Goal: Task Accomplishment & Management: Complete application form

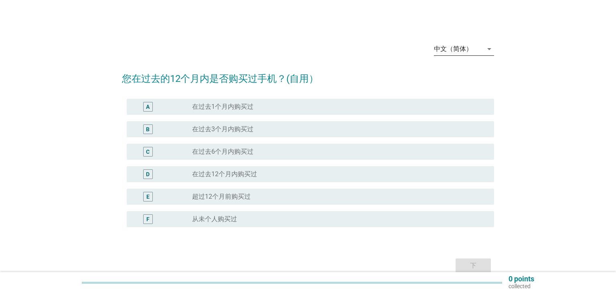
click at [481, 52] on div "中文（简体）" at bounding box center [458, 49] width 49 height 13
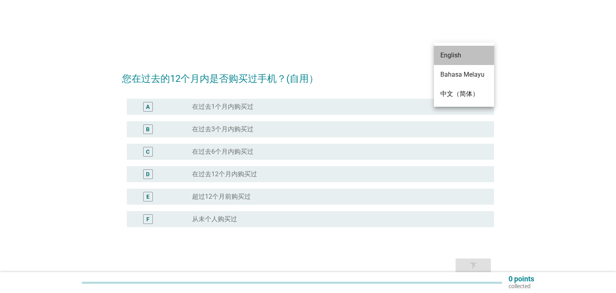
click at [465, 58] on div "English" at bounding box center [464, 56] width 47 height 10
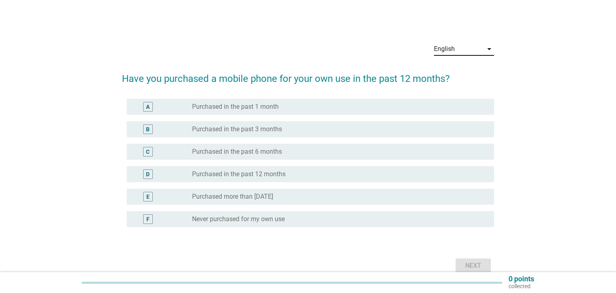
click at [426, 179] on div "D radio_button_unchecked Purchased in the past 12 months" at bounding box center [311, 174] width 368 height 16
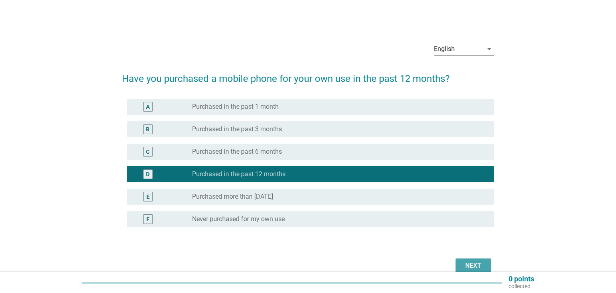
click at [478, 262] on div "Next" at bounding box center [473, 266] width 22 height 10
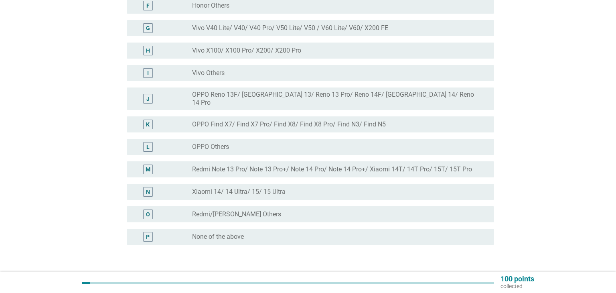
scroll to position [252, 0]
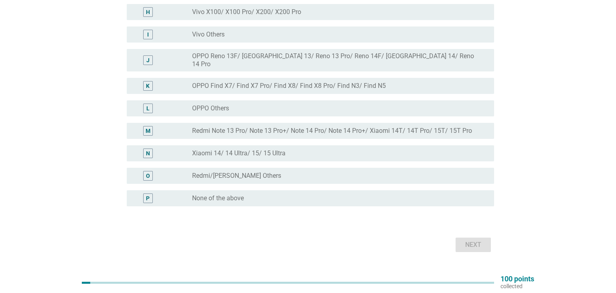
click at [336, 127] on label "Redmi Note 13 Pro/ Note 13 Pro+/ Note 14 Pro/ Note 14 Pro+/ Xiaomi 14T/ 14T Pro…" at bounding box center [332, 131] width 280 height 8
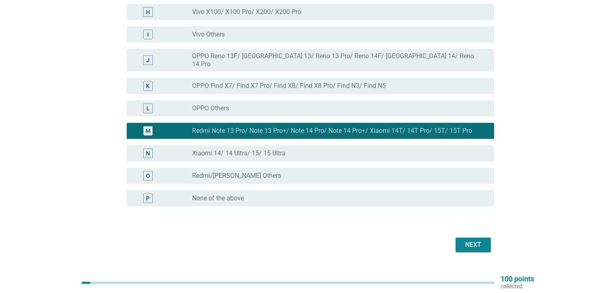
click at [462, 240] on button "Next" at bounding box center [473, 245] width 35 height 14
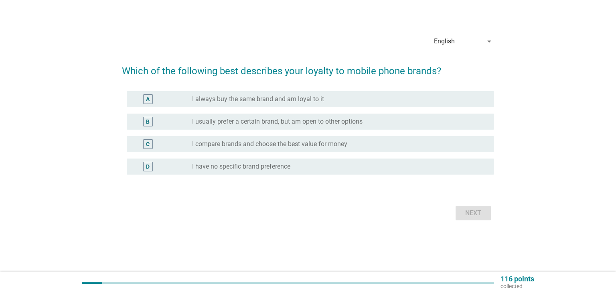
scroll to position [0, 0]
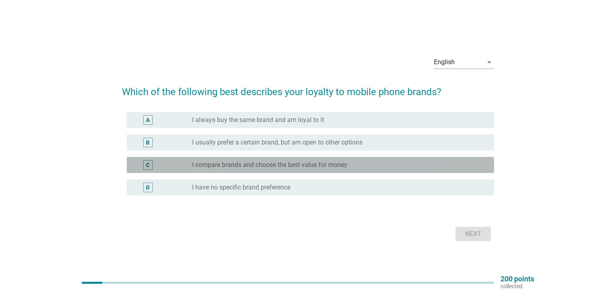
click at [369, 167] on div "radio_button_unchecked I compare brands and choose the best value for money" at bounding box center [336, 165] width 289 height 8
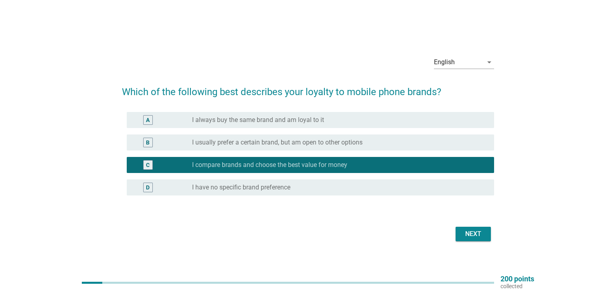
click at [471, 234] on div "Next" at bounding box center [473, 234] width 22 height 10
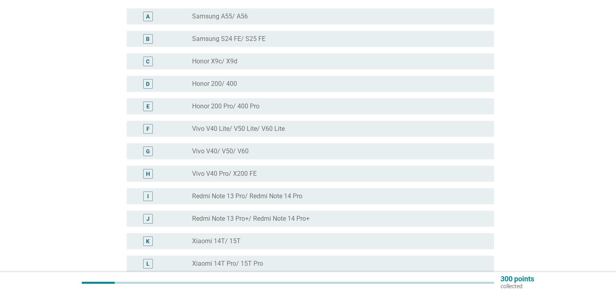
scroll to position [94, 0]
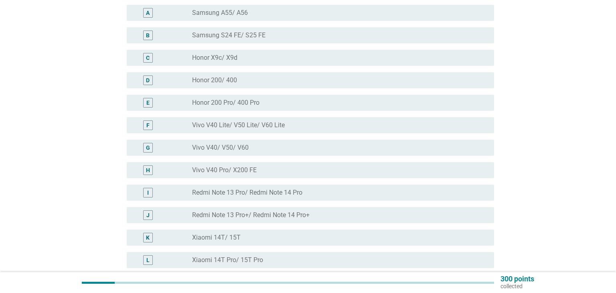
click at [310, 193] on div "radio_button_unchecked Redmi Note 13 Pro/ Redmi Note 14 Pro" at bounding box center [336, 193] width 289 height 8
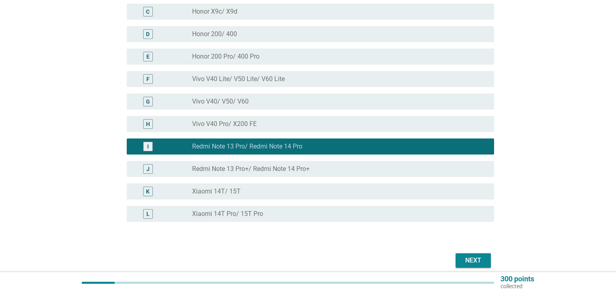
scroll to position [174, 0]
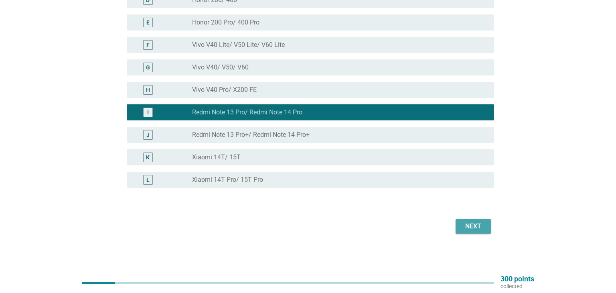
click at [477, 221] on button "Next" at bounding box center [473, 226] width 35 height 14
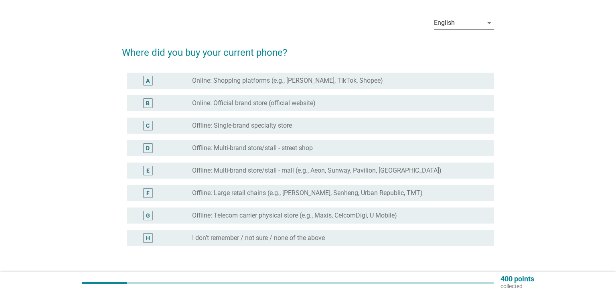
scroll to position [32, 0]
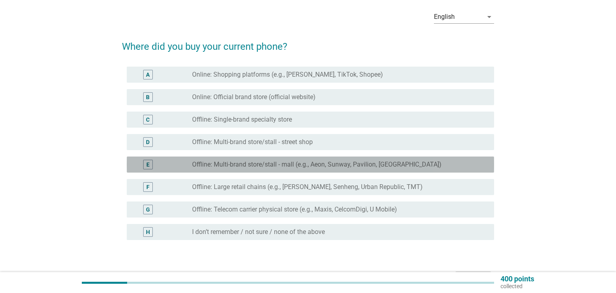
click at [288, 164] on label "Offline: Multi-brand store/stall - mall (e.g., Aeon, Sunway, Pavilion, [GEOGRAP…" at bounding box center [317, 165] width 250 height 8
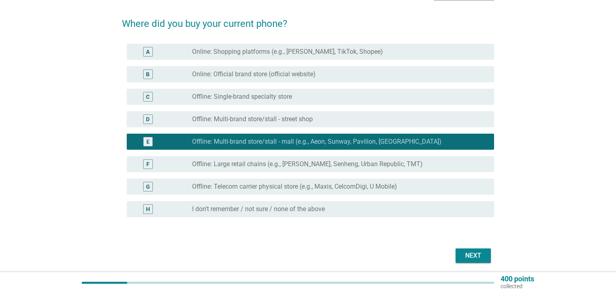
scroll to position [55, 0]
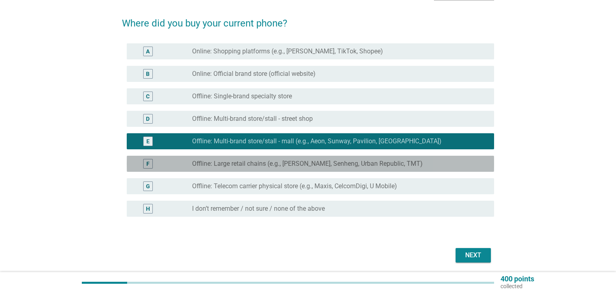
click at [409, 162] on label "Offline: Large retail chains (e.g., [PERSON_NAME], Senheng, Urban Republic, TMT)" at bounding box center [307, 164] width 231 height 8
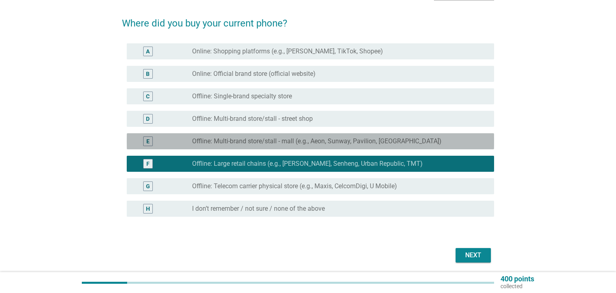
click at [397, 148] on div "E radio_button_unchecked Offline: Multi-brand store/stall - mall (e.g., Aeon, S…" at bounding box center [311, 141] width 368 height 16
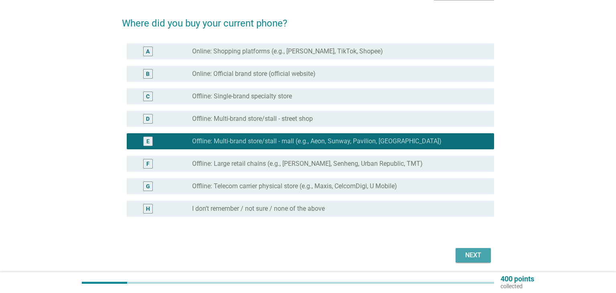
click at [469, 260] on button "Next" at bounding box center [473, 255] width 35 height 14
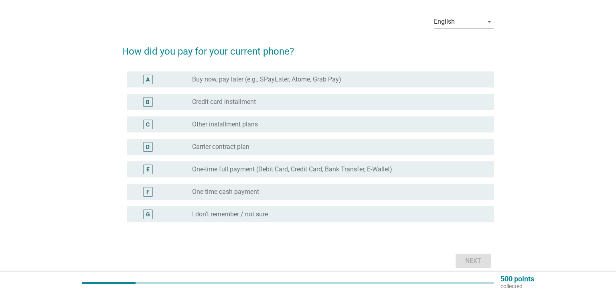
scroll to position [30, 0]
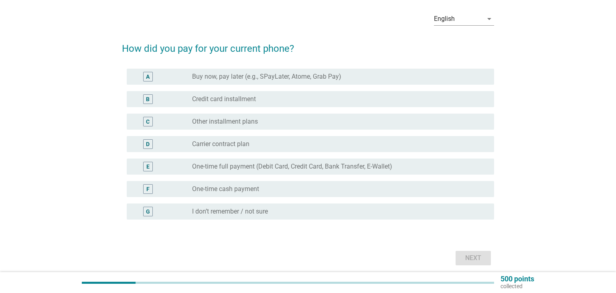
click at [234, 98] on label "Credit card installment" at bounding box center [224, 99] width 64 height 8
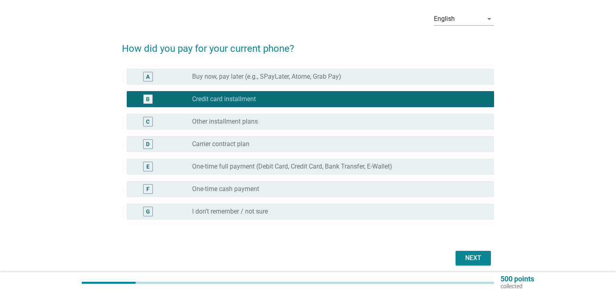
click at [372, 189] on div "radio_button_unchecked One-time cash payment" at bounding box center [336, 189] width 289 height 8
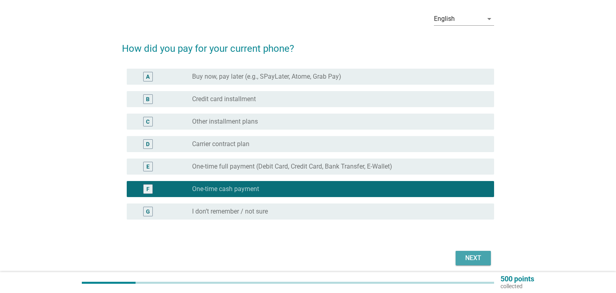
click at [474, 255] on div "Next" at bounding box center [473, 258] width 22 height 10
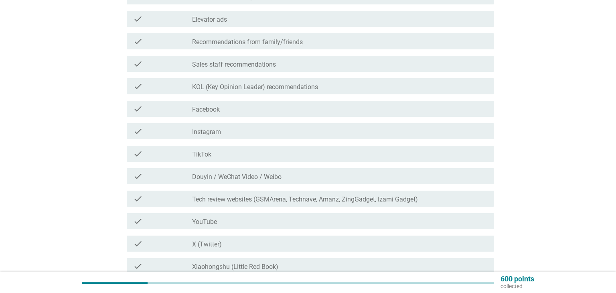
scroll to position [302, 0]
click at [264, 46] on label "Recommendations from family/friends" at bounding box center [247, 42] width 111 height 8
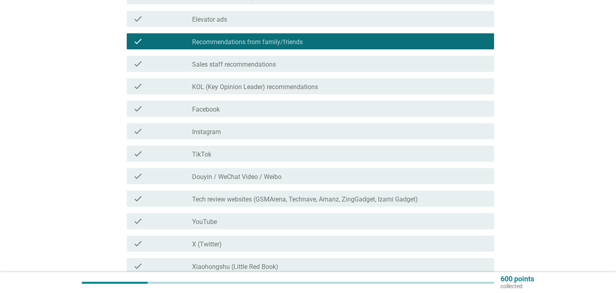
click at [246, 64] on label "Sales staff recommendations" at bounding box center [234, 65] width 84 height 8
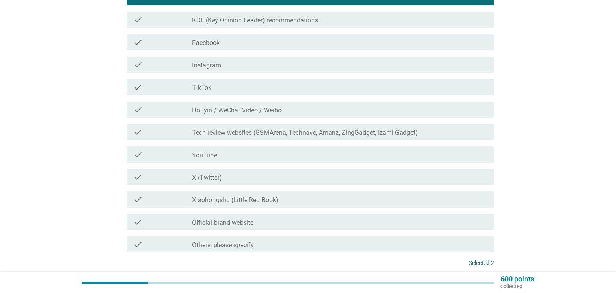
scroll to position [371, 0]
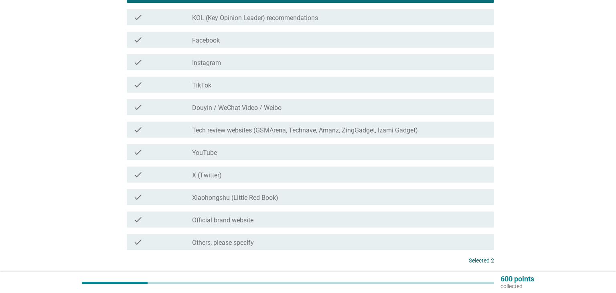
click at [230, 77] on div "check check_box_outline_blank TikTok" at bounding box center [311, 85] width 368 height 16
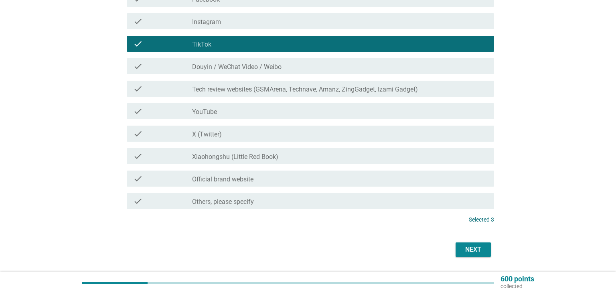
scroll to position [427, 0]
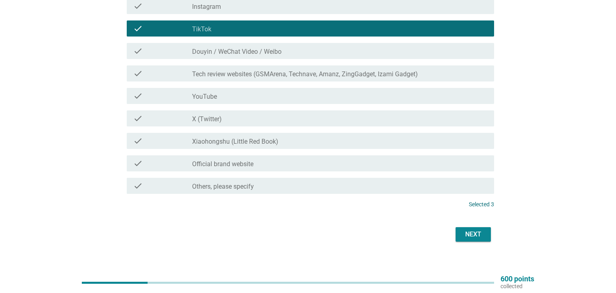
click at [459, 163] on div "check_box_outline_blank Official brand website" at bounding box center [340, 164] width 296 height 10
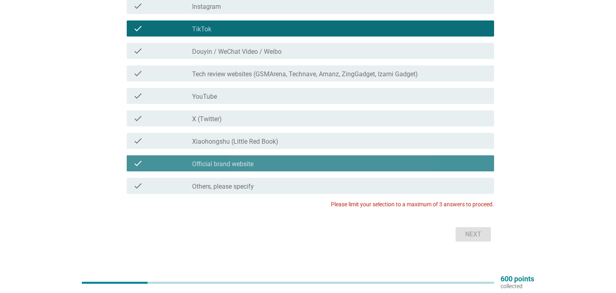
click at [359, 159] on div "check_box_outline_blank Official brand website" at bounding box center [340, 164] width 296 height 10
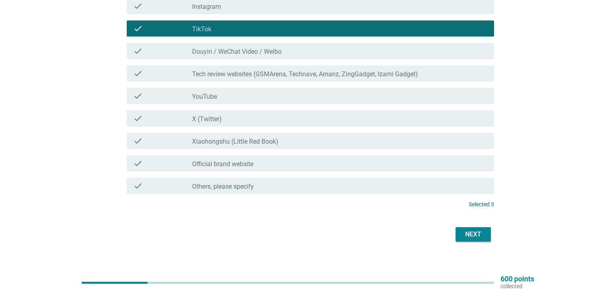
click at [467, 234] on div "Next" at bounding box center [473, 235] width 22 height 10
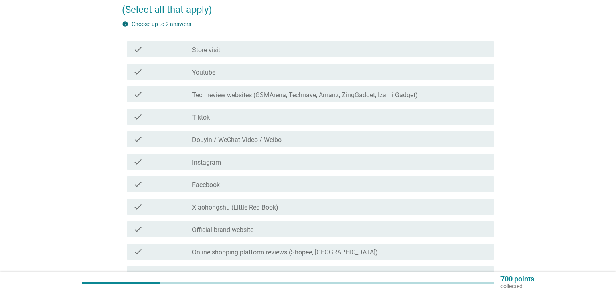
scroll to position [85, 0]
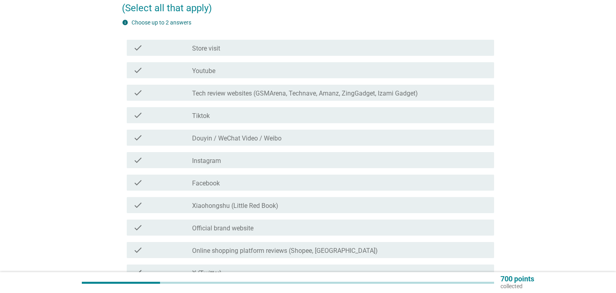
click at [221, 47] on div "check_box_outline_blank Store visit" at bounding box center [340, 48] width 296 height 10
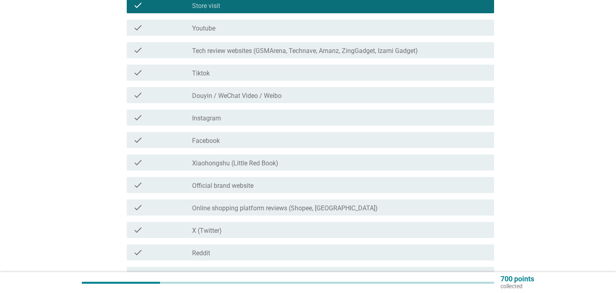
scroll to position [129, 0]
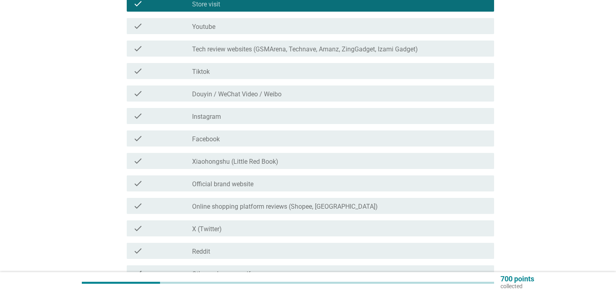
click at [362, 185] on div "check_box_outline_blank Official brand website" at bounding box center [340, 184] width 296 height 10
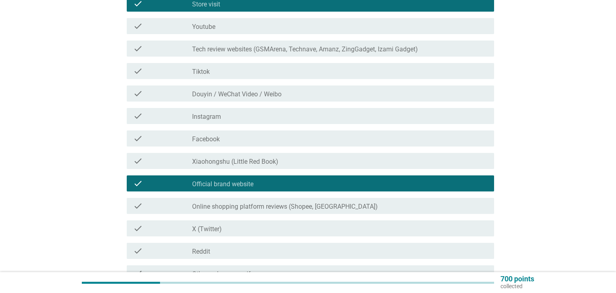
click at [282, 71] on div "check_box_outline_blank Tiktok" at bounding box center [340, 71] width 296 height 10
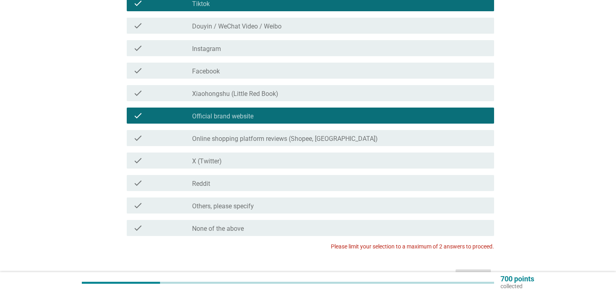
scroll to position [195, 0]
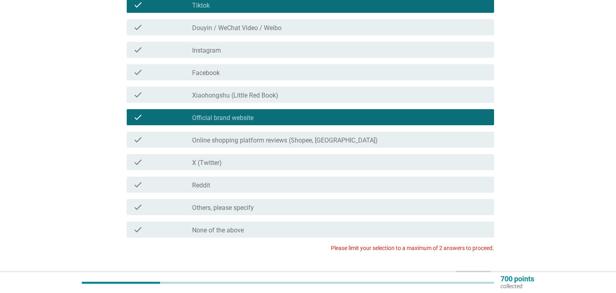
click at [366, 127] on div "check check_box_outline_blank Official brand website" at bounding box center [308, 117] width 372 height 22
click at [366, 118] on div "check_box_outline_blank Official brand website" at bounding box center [340, 117] width 296 height 10
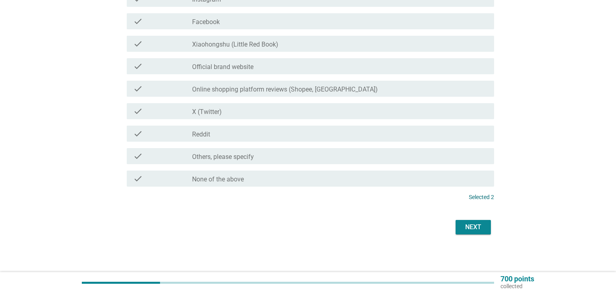
scroll to position [247, 0]
drag, startPoint x: 482, startPoint y: 228, endPoint x: 491, endPoint y: 220, distance: 12.0
click at [482, 227] on div "Next" at bounding box center [473, 227] width 22 height 10
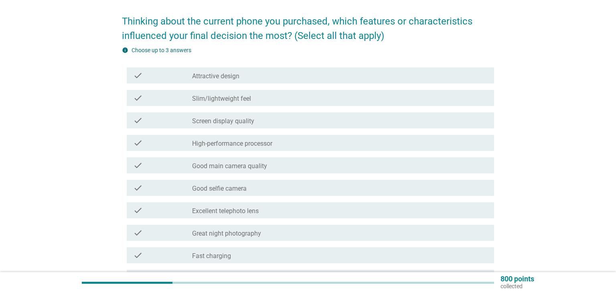
scroll to position [58, 0]
click at [367, 144] on div "check_box_outline_blank High-performance processor" at bounding box center [340, 143] width 296 height 10
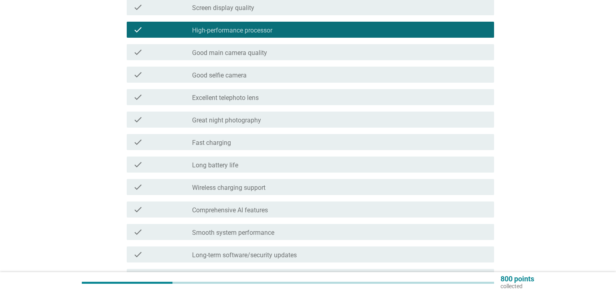
scroll to position [194, 0]
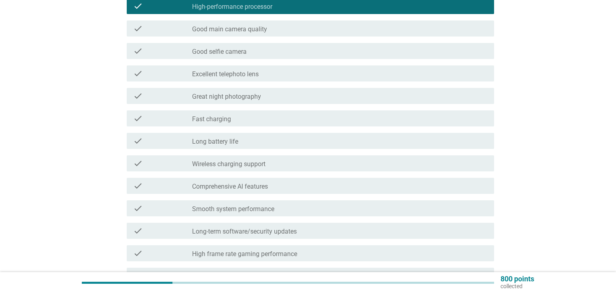
click at [351, 118] on div "check_box_outline_blank Fast charging" at bounding box center [340, 119] width 296 height 10
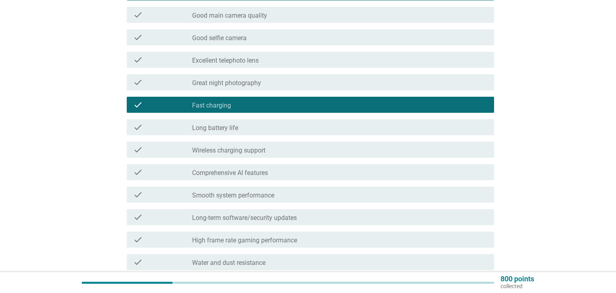
scroll to position [242, 0]
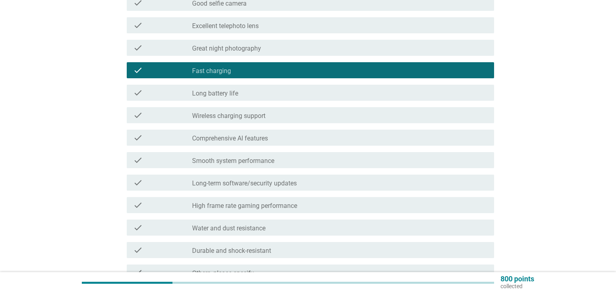
click at [424, 93] on div "check_box_outline_blank Long battery life" at bounding box center [340, 93] width 296 height 10
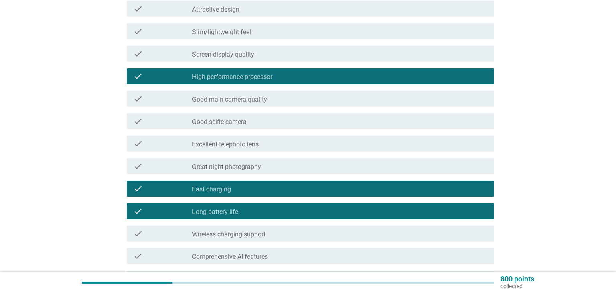
scroll to position [125, 0]
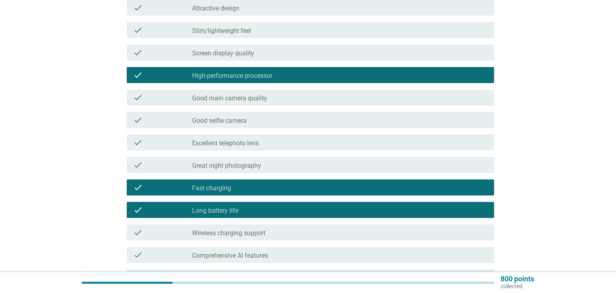
click at [372, 89] on div "check check_box_outline_blank Good main camera quality" at bounding box center [311, 97] width 368 height 16
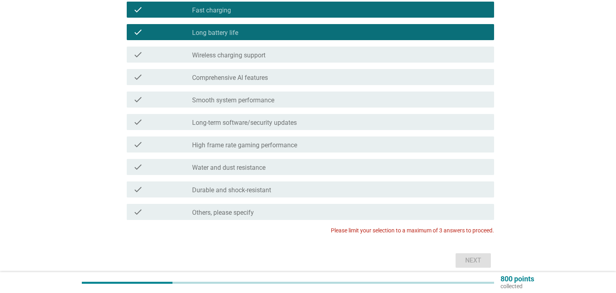
scroll to position [303, 0]
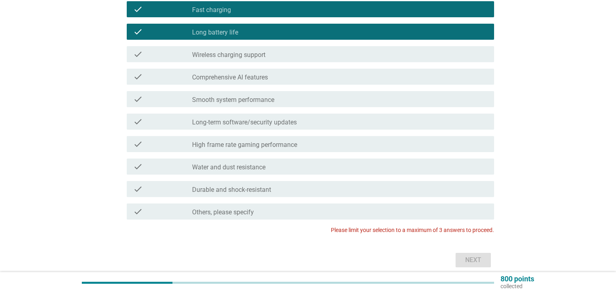
click at [356, 108] on div "check check_box_outline_blank Smooth system performance" at bounding box center [308, 99] width 372 height 22
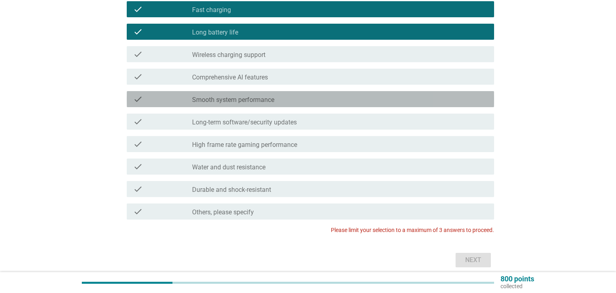
click at [352, 100] on div "check_box_outline_blank Smooth system performance" at bounding box center [340, 99] width 296 height 10
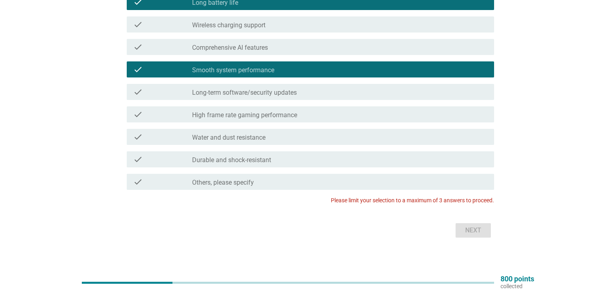
scroll to position [329, 0]
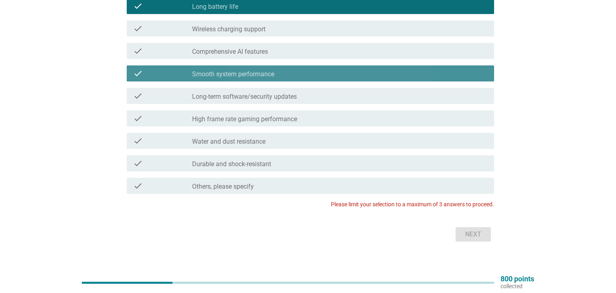
click at [345, 73] on div "check_box_outline_blank Smooth system performance" at bounding box center [340, 74] width 296 height 10
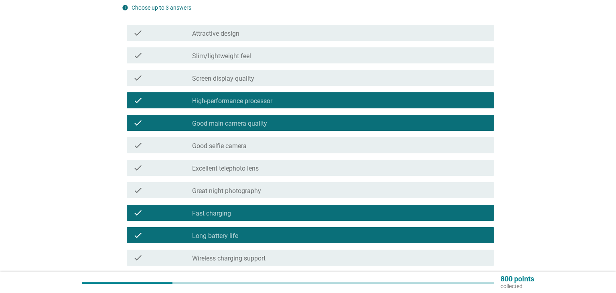
scroll to position [100, 0]
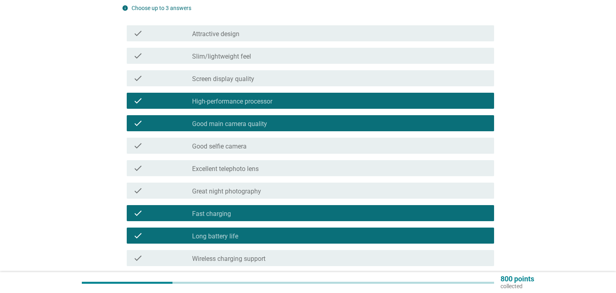
click at [408, 120] on div "check_box_outline_blank Good main camera quality" at bounding box center [340, 123] width 296 height 10
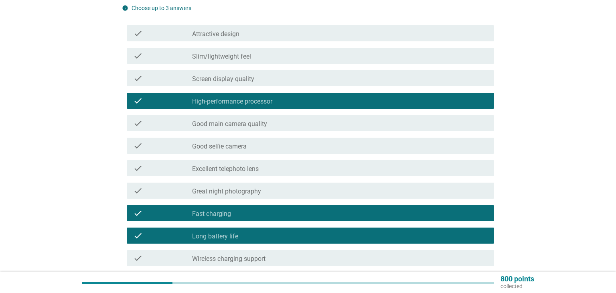
click at [410, 120] on div "check_box_outline_blank Good main camera quality" at bounding box center [340, 123] width 296 height 10
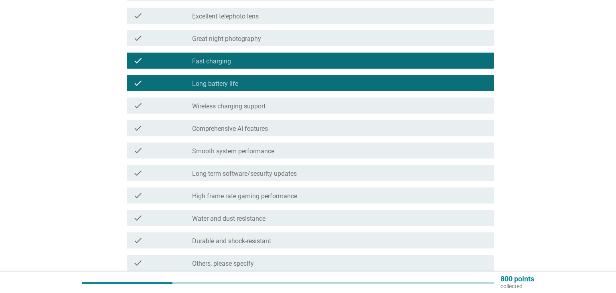
scroll to position [249, 0]
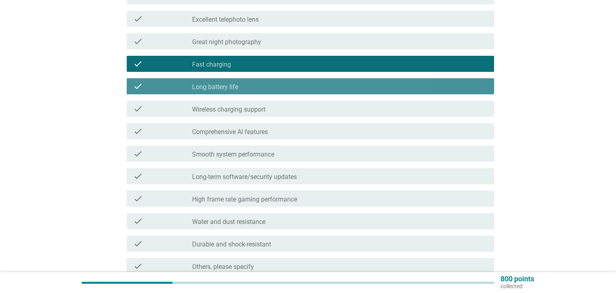
click at [407, 85] on div "check_box_outline_blank Long battery life" at bounding box center [340, 86] width 296 height 10
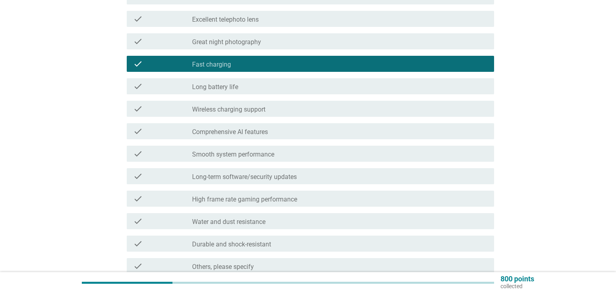
click at [405, 65] on div "check_box_outline_blank Fast charging" at bounding box center [340, 64] width 296 height 10
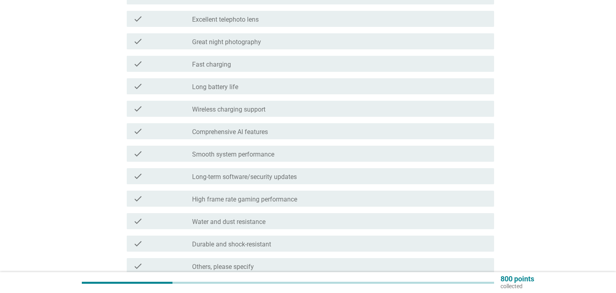
click at [390, 79] on div "check check_box_outline_blank Long battery life" at bounding box center [311, 86] width 368 height 16
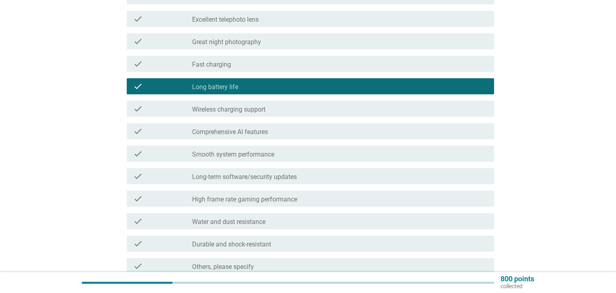
scroll to position [337, 0]
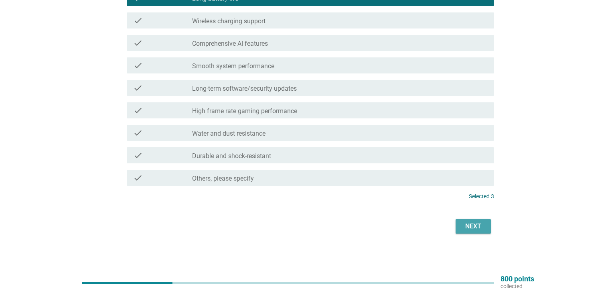
click at [461, 222] on button "Next" at bounding box center [473, 226] width 35 height 14
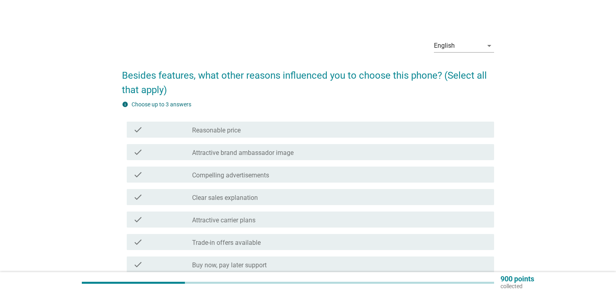
scroll to position [8, 0]
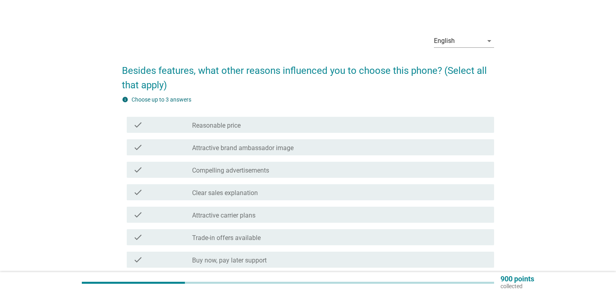
click at [358, 136] on div "check check_box_outline_blank Attractive brand ambassador image" at bounding box center [308, 147] width 372 height 22
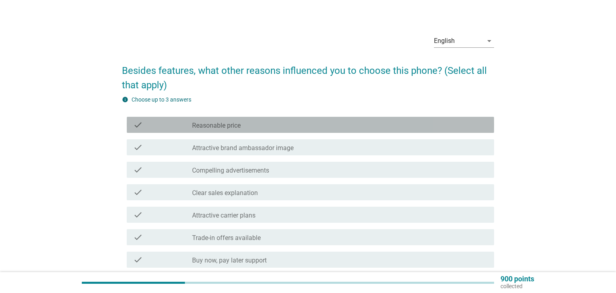
click at [350, 126] on div "check_box_outline_blank Reasonable price" at bounding box center [340, 125] width 296 height 10
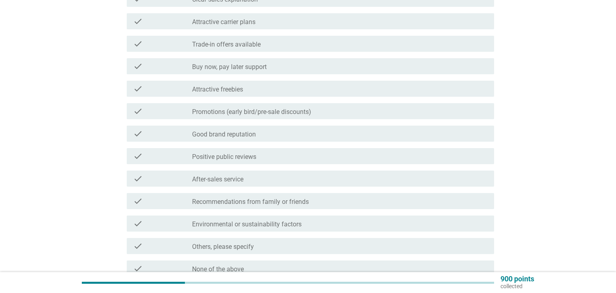
scroll to position [202, 0]
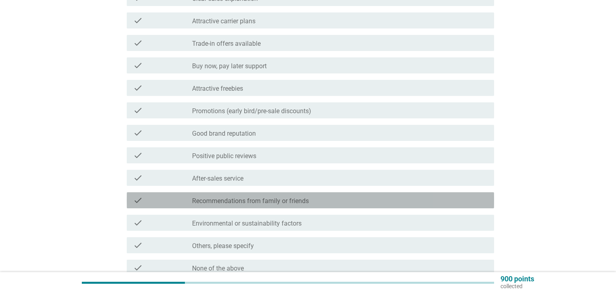
click at [313, 200] on div "check_box_outline_blank Recommendations from family or friends" at bounding box center [340, 200] width 296 height 10
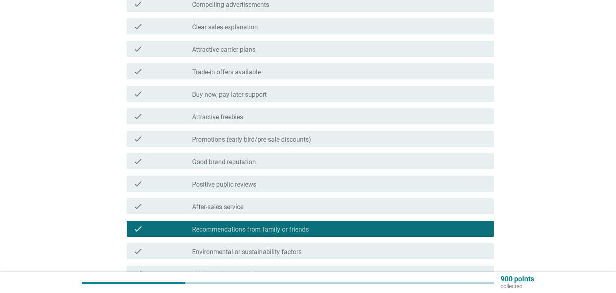
scroll to position [173, 0]
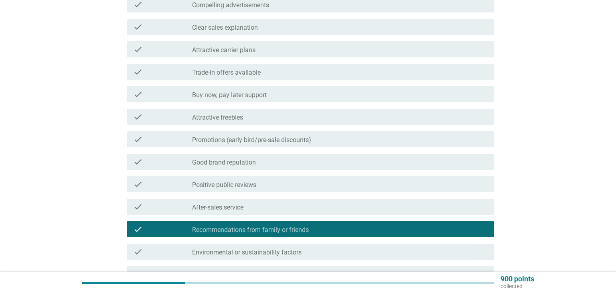
click at [333, 144] on div "check check_box_outline_blank Promotions (early bird/pre-sale discounts)" at bounding box center [311, 139] width 368 height 16
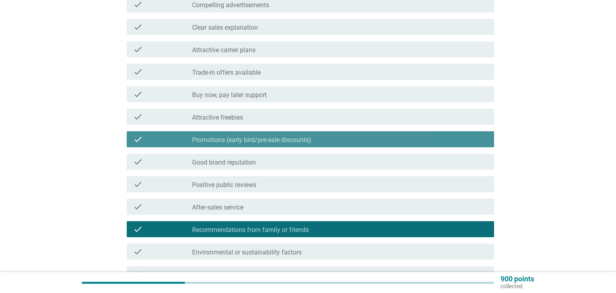
click at [333, 142] on div "check_box_outline_blank Promotions (early bird/pre-sale discounts)" at bounding box center [340, 139] width 296 height 10
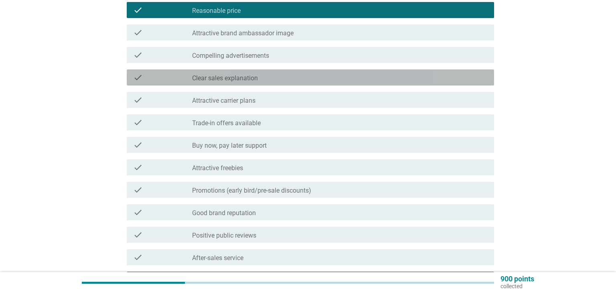
click at [357, 80] on div "check_box_outline_blank Clear sales explanation" at bounding box center [340, 78] width 296 height 10
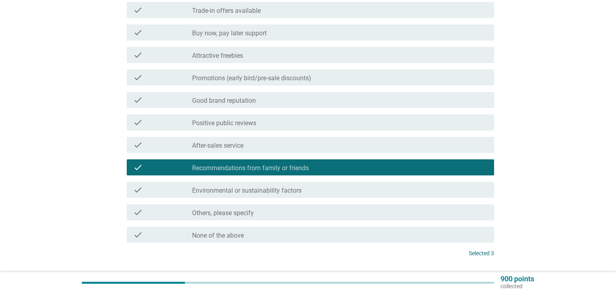
scroll to position [292, 0]
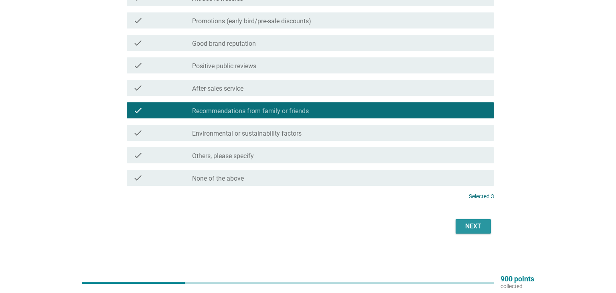
drag, startPoint x: 470, startPoint y: 223, endPoint x: 482, endPoint y: 211, distance: 16.2
click at [470, 223] on div "Next" at bounding box center [473, 227] width 22 height 10
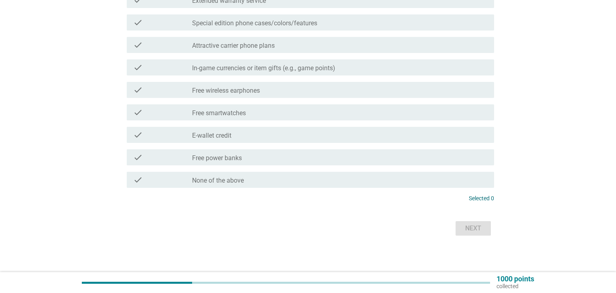
scroll to position [270, 0]
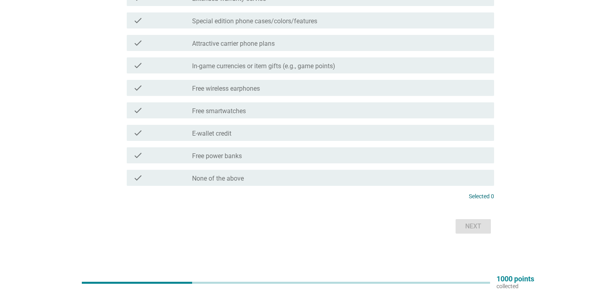
click at [442, 153] on div "check_box_outline_blank Free power banks" at bounding box center [340, 155] width 296 height 10
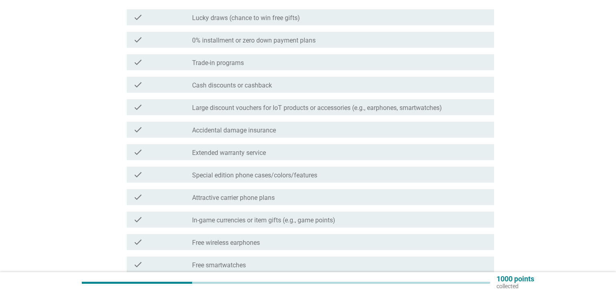
scroll to position [118, 0]
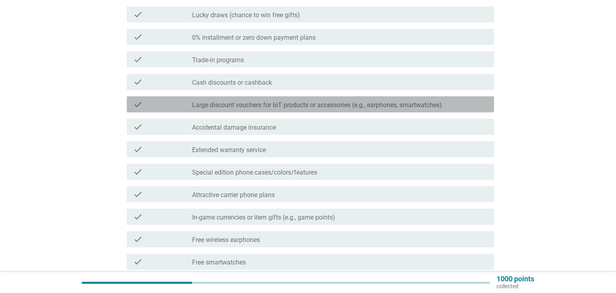
click at [464, 107] on div "check_box_outline_blank Large discount vouchers for IoT products or accessories…" at bounding box center [340, 105] width 296 height 10
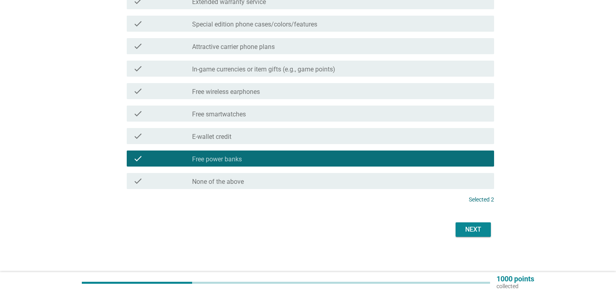
scroll to position [270, 0]
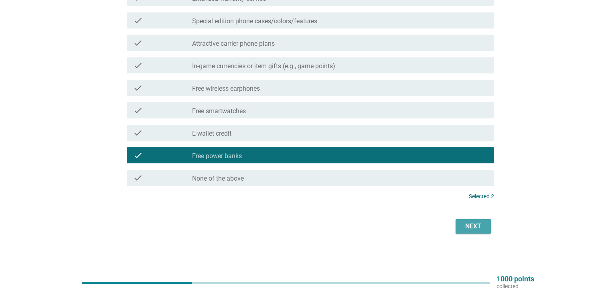
click at [464, 226] on div "Next" at bounding box center [473, 227] width 22 height 10
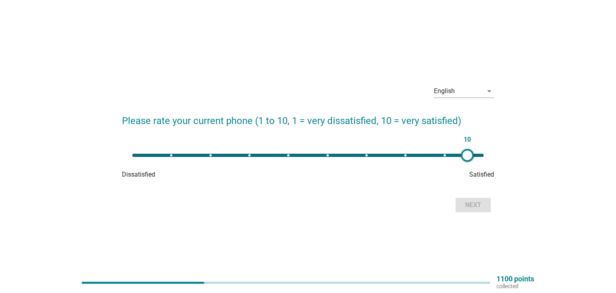
type input "9"
drag, startPoint x: 133, startPoint y: 160, endPoint x: 448, endPoint y: 163, distance: 315.0
click at [448, 163] on div "9" at bounding box center [308, 155] width 364 height 16
drag, startPoint x: 481, startPoint y: 208, endPoint x: 483, endPoint y: 200, distance: 8.7
click at [481, 208] on div "Next" at bounding box center [473, 205] width 22 height 10
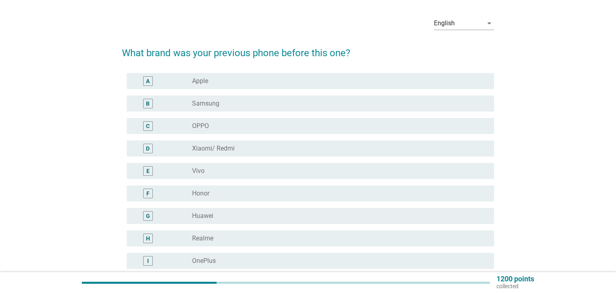
scroll to position [27, 0]
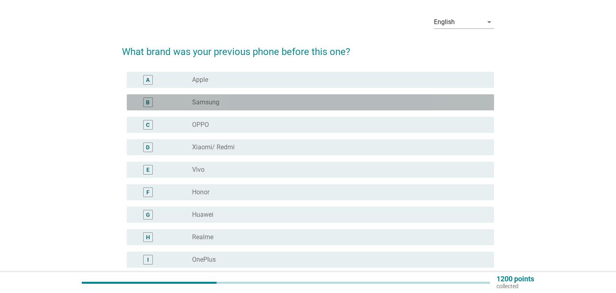
click at [284, 101] on div "radio_button_unchecked Samsung" at bounding box center [336, 102] width 289 height 8
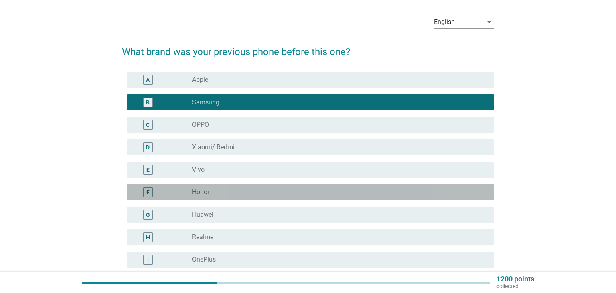
click at [318, 197] on div "F radio_button_unchecked Honor" at bounding box center [311, 192] width 368 height 16
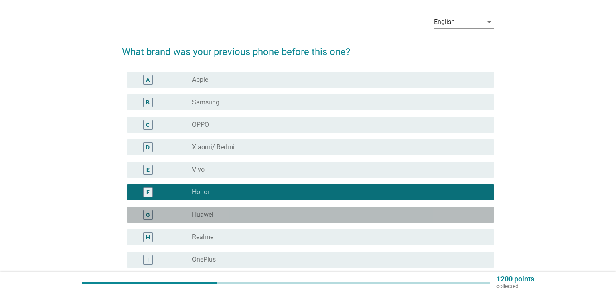
click at [417, 213] on div "radio_button_unchecked Huawei" at bounding box center [336, 215] width 289 height 8
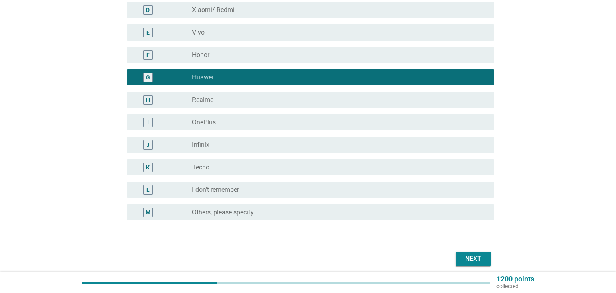
scroll to position [165, 0]
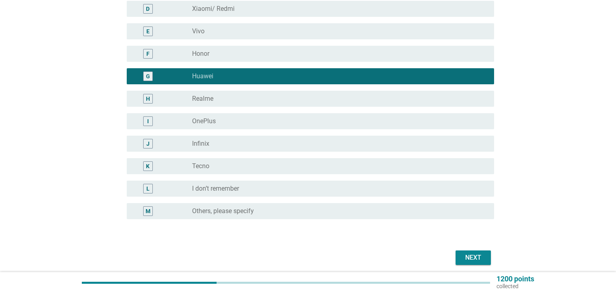
click at [473, 262] on div "Next" at bounding box center [473, 258] width 22 height 10
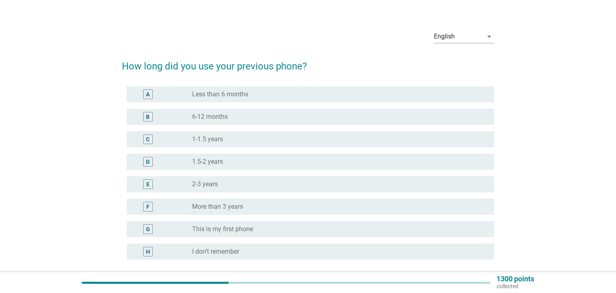
scroll to position [33, 0]
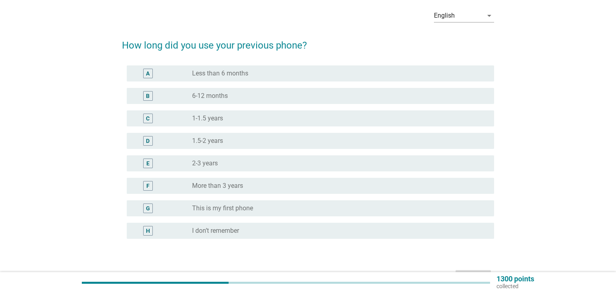
click at [321, 194] on div "F radio_button_unchecked More than 3 years" at bounding box center [308, 186] width 372 height 22
click at [320, 187] on div "radio_button_unchecked More than 3 years" at bounding box center [336, 186] width 289 height 8
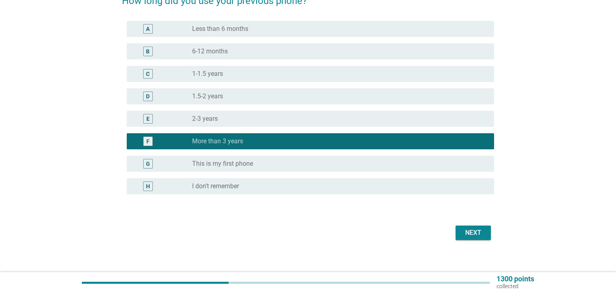
scroll to position [79, 0]
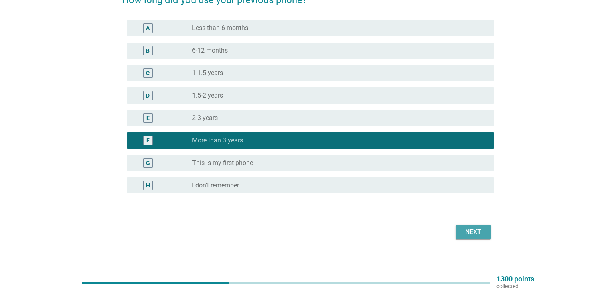
click at [473, 238] on button "Next" at bounding box center [473, 232] width 35 height 14
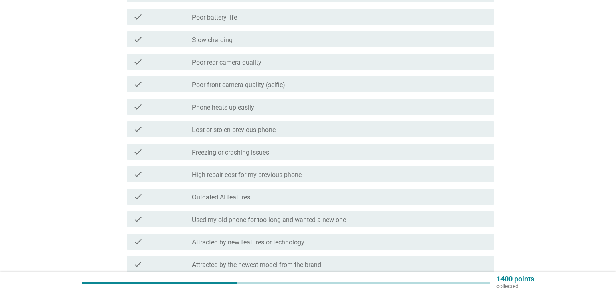
scroll to position [153, 0]
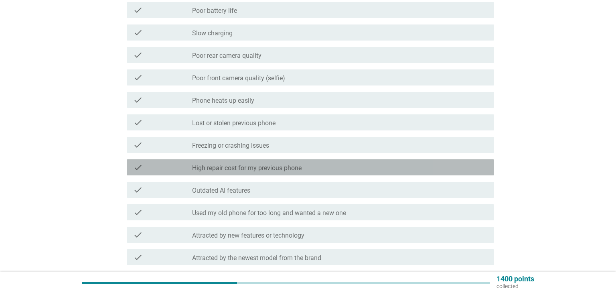
click at [382, 166] on div "check_box_outline_blank High repair cost for my previous phone" at bounding box center [340, 168] width 296 height 10
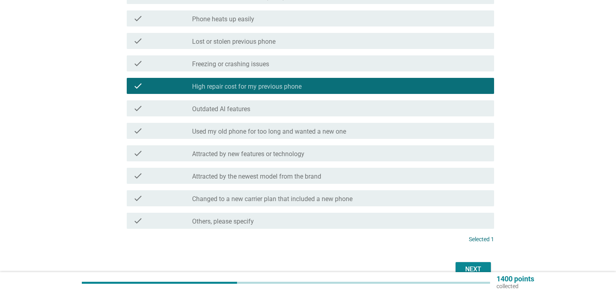
scroll to position [248, 0]
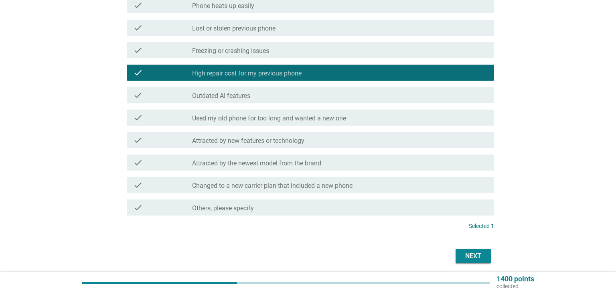
click at [475, 262] on button "Next" at bounding box center [473, 256] width 35 height 14
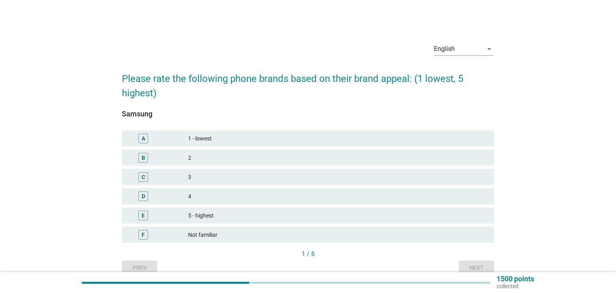
click at [244, 200] on div "4" at bounding box center [338, 196] width 300 height 10
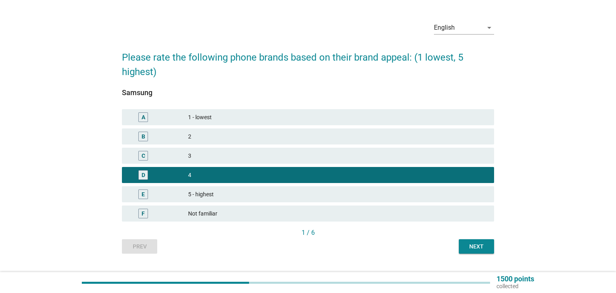
scroll to position [27, 0]
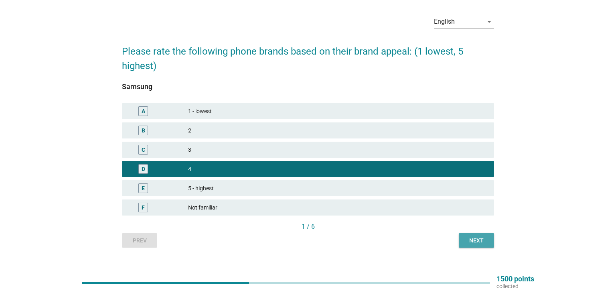
click at [489, 242] on button "Next" at bounding box center [476, 240] width 35 height 14
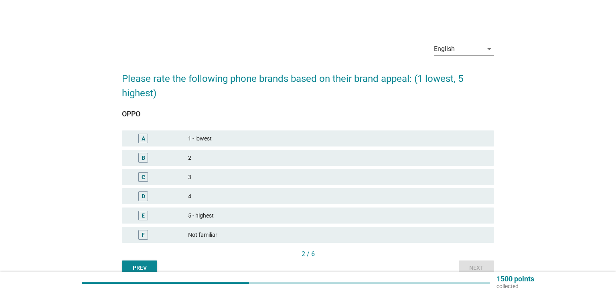
click at [244, 154] on div "2" at bounding box center [338, 158] width 300 height 10
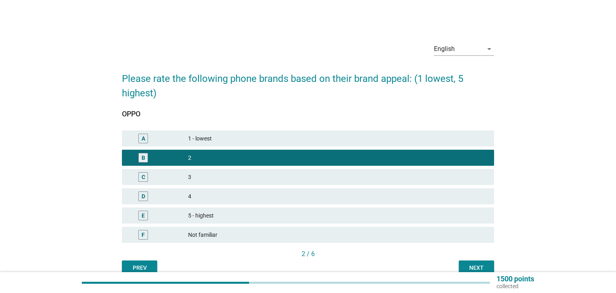
click at [476, 262] on button "Next" at bounding box center [476, 267] width 35 height 14
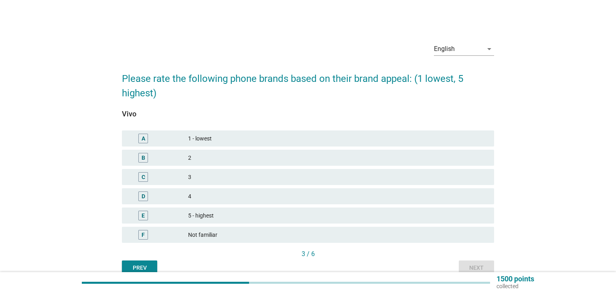
click at [230, 155] on div "2" at bounding box center [338, 158] width 300 height 10
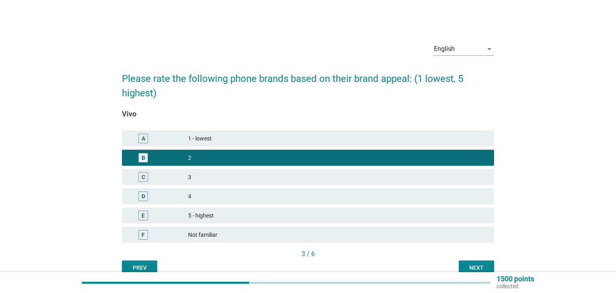
click at [466, 264] on div "Next" at bounding box center [476, 268] width 22 height 8
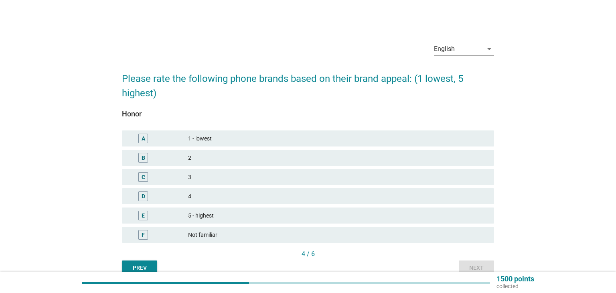
click at [222, 191] on div "D 4" at bounding box center [308, 196] width 372 height 16
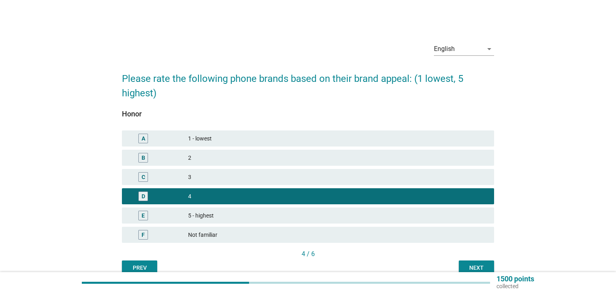
click at [472, 266] on div "Next" at bounding box center [476, 268] width 22 height 8
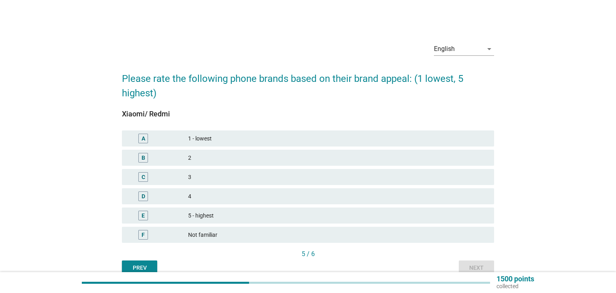
click at [216, 209] on div "E 5 - highest" at bounding box center [308, 215] width 372 height 16
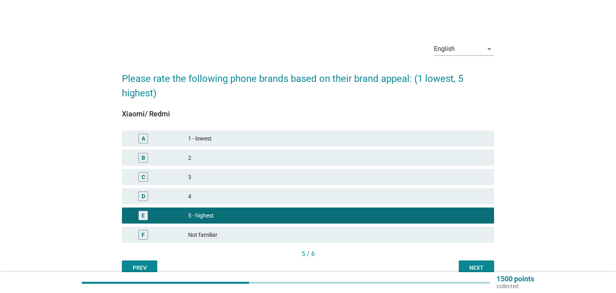
click at [474, 266] on div "Next" at bounding box center [476, 268] width 22 height 8
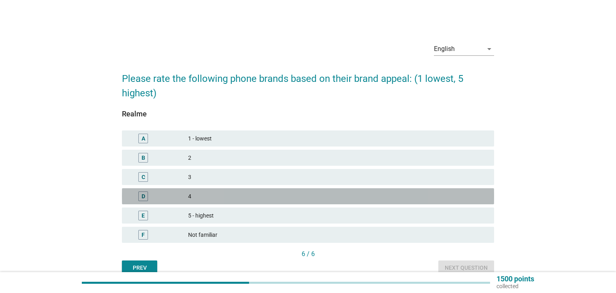
click at [227, 193] on div "4" at bounding box center [338, 196] width 300 height 10
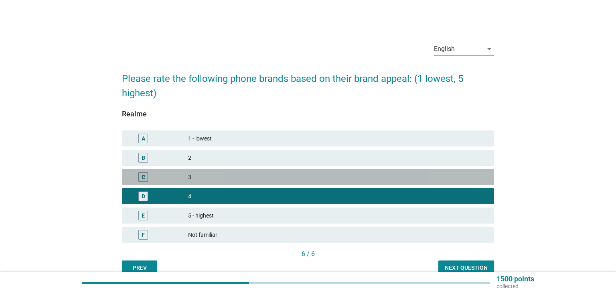
click at [233, 174] on div "3" at bounding box center [338, 177] width 300 height 10
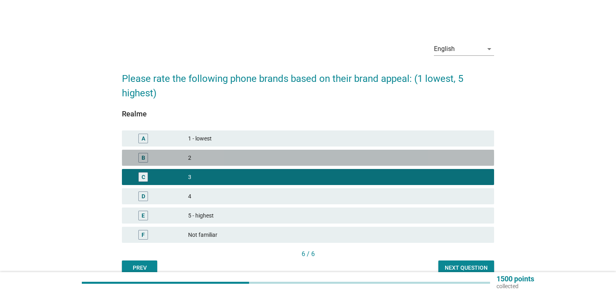
click at [239, 159] on div "2" at bounding box center [338, 158] width 300 height 10
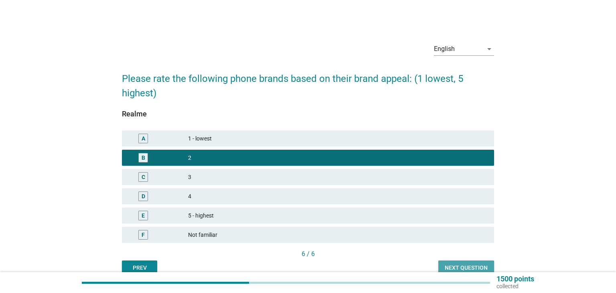
click at [453, 267] on div "Next question" at bounding box center [466, 268] width 43 height 8
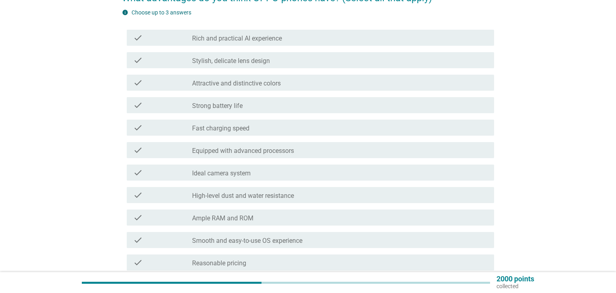
scroll to position [262, 0]
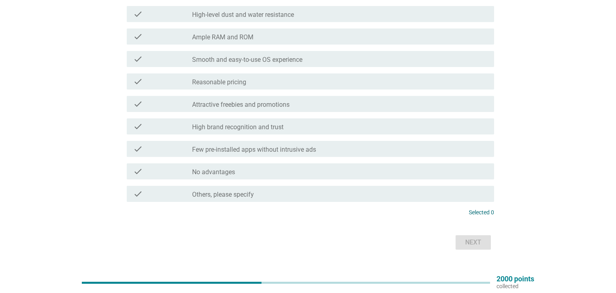
click at [368, 175] on div "check_box_outline_blank No advantages" at bounding box center [340, 172] width 296 height 10
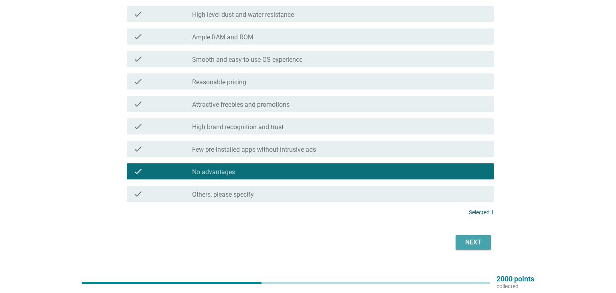
click at [474, 238] on div "Next" at bounding box center [473, 243] width 22 height 10
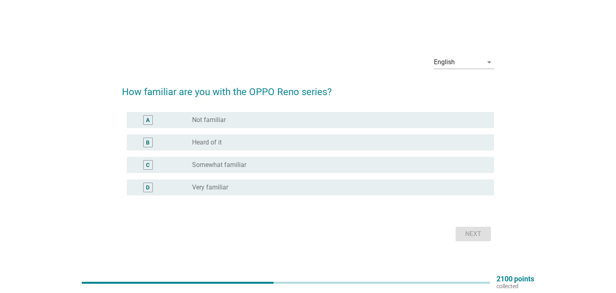
click at [302, 189] on div "radio_button_unchecked Very familiar" at bounding box center [336, 187] width 289 height 8
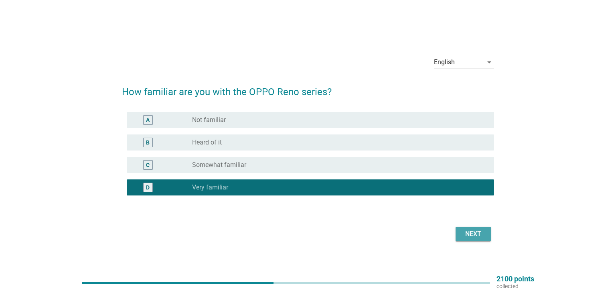
click at [457, 238] on button "Next" at bounding box center [473, 234] width 35 height 14
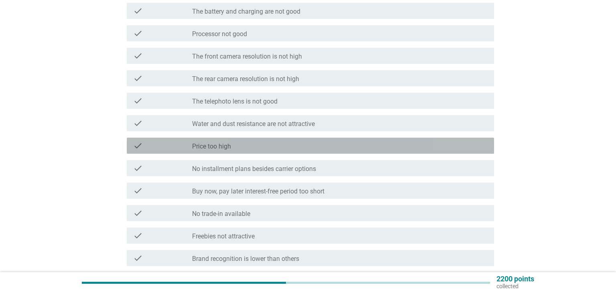
click at [412, 142] on div "check_box_outline_blank Price too high" at bounding box center [340, 146] width 296 height 10
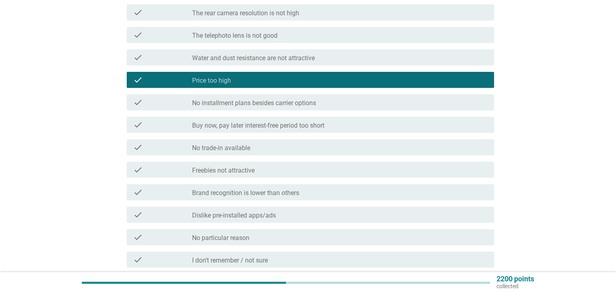
scroll to position [274, 0]
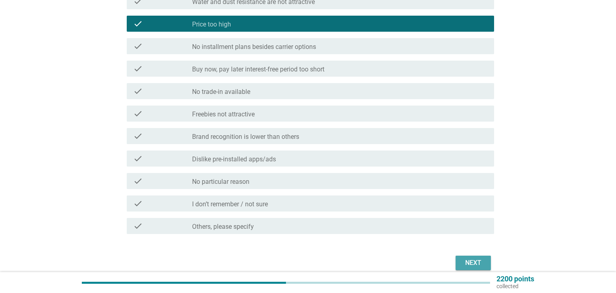
click at [486, 262] on button "Next" at bounding box center [473, 263] width 35 height 14
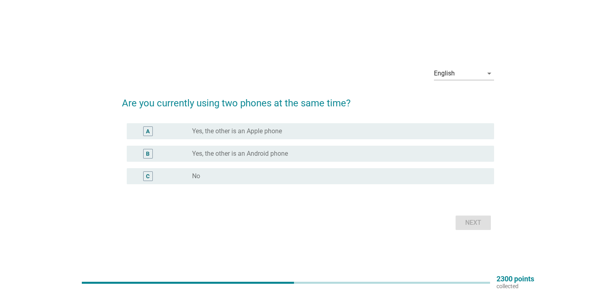
click at [454, 179] on div "radio_button_unchecked No" at bounding box center [336, 176] width 289 height 8
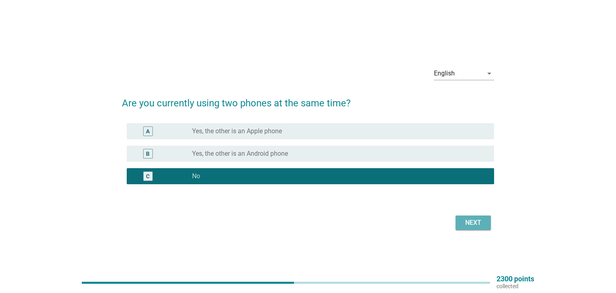
drag, startPoint x: 463, startPoint y: 217, endPoint x: 468, endPoint y: 222, distance: 6.5
click at [465, 220] on button "Next" at bounding box center [473, 222] width 35 height 14
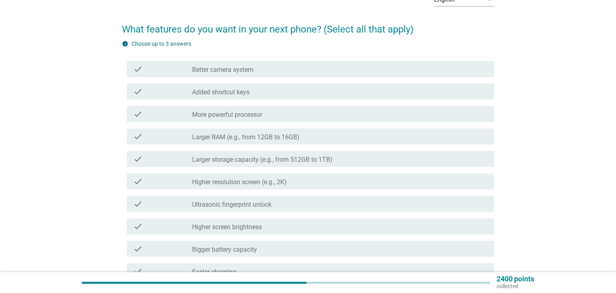
scroll to position [59, 0]
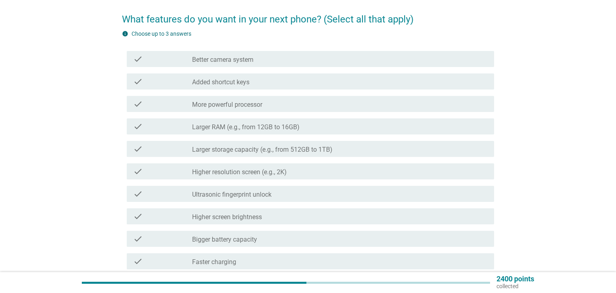
drag, startPoint x: 354, startPoint y: 59, endPoint x: 366, endPoint y: 74, distance: 19.2
click at [354, 61] on div "check_box_outline_blank Better camera system" at bounding box center [340, 59] width 296 height 10
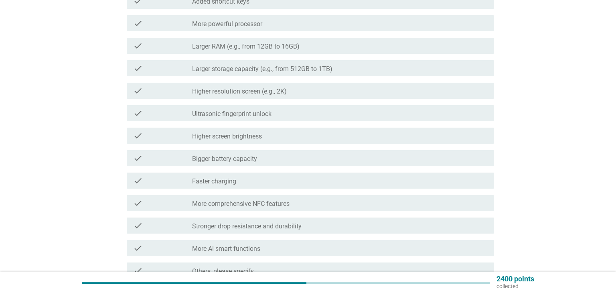
scroll to position [140, 0]
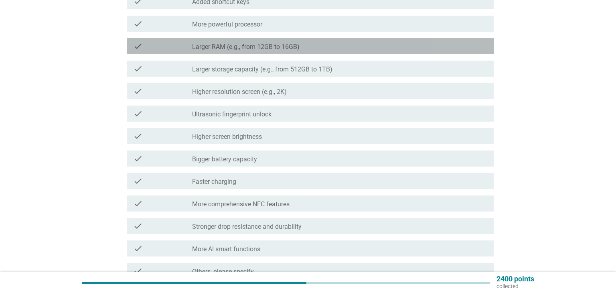
click at [318, 49] on div "check_box_outline_blank Larger RAM (e.g., from 12GB to 16GB)" at bounding box center [340, 46] width 296 height 10
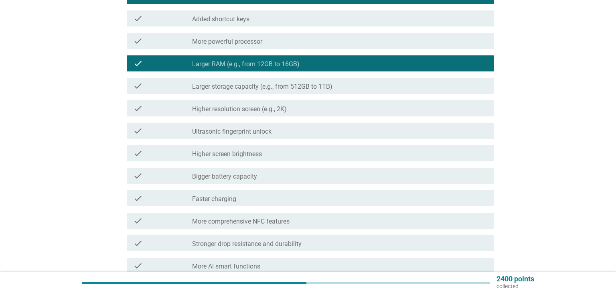
scroll to position [110, 0]
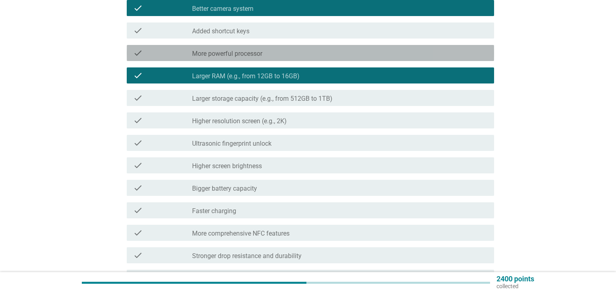
click at [291, 53] on div "check_box_outline_blank More powerful processor" at bounding box center [340, 53] width 296 height 10
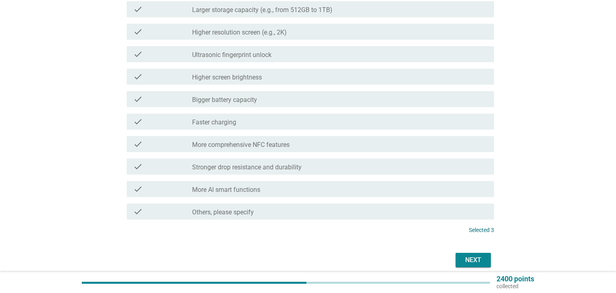
scroll to position [207, 0]
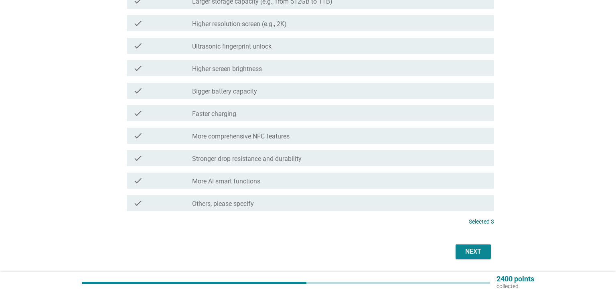
click at [468, 247] on div "Next" at bounding box center [473, 252] width 22 height 10
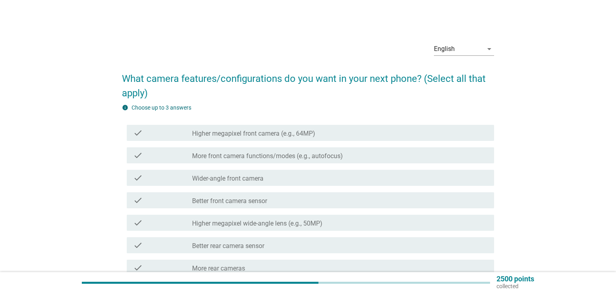
click at [285, 132] on label "Higher megapixel front camera (e.g., 64MP)" at bounding box center [253, 134] width 123 height 8
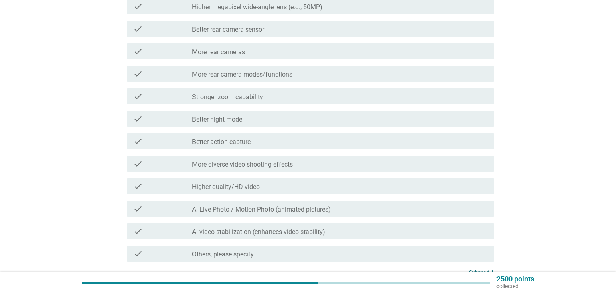
scroll to position [222, 0]
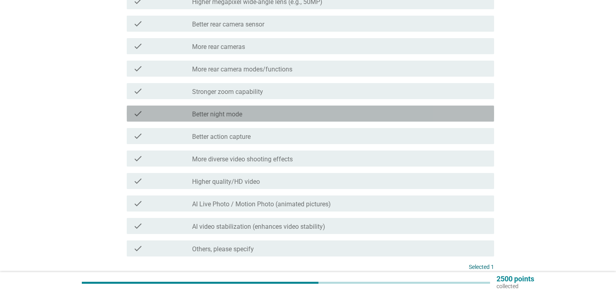
click at [270, 112] on div "check_box_outline_blank Better night mode" at bounding box center [340, 114] width 296 height 10
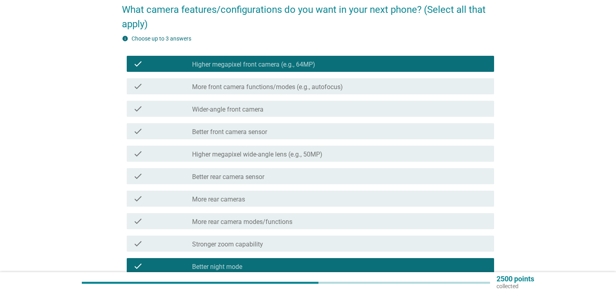
scroll to position [69, 0]
click at [331, 91] on div "check check_box_outline_blank More front camera functions/modes (e.g., autofocu…" at bounding box center [311, 86] width 368 height 16
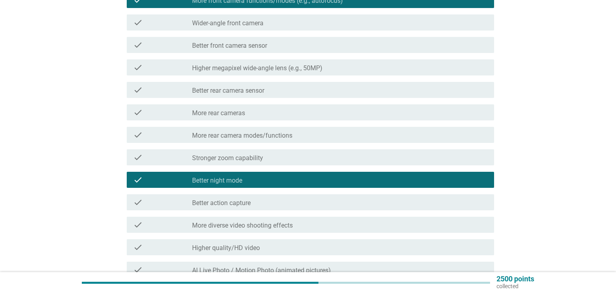
scroll to position [249, 0]
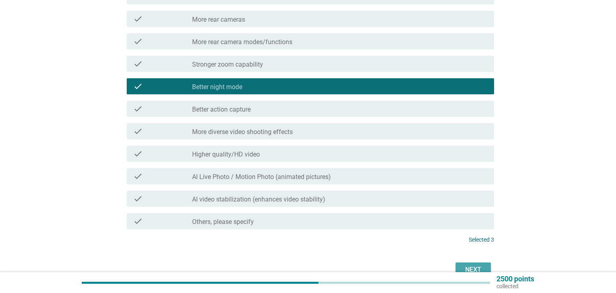
click at [480, 265] on div "Next" at bounding box center [473, 270] width 22 height 10
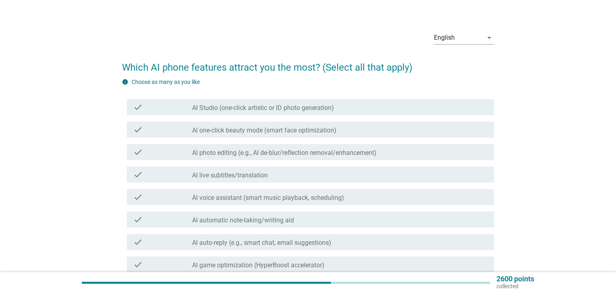
scroll to position [12, 0]
click at [337, 148] on label "AI photo editing (e.g., AI de-blur/reflection removal/enhancement)" at bounding box center [284, 152] width 185 height 8
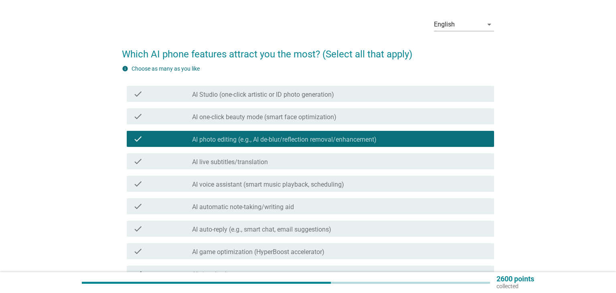
scroll to position [26, 0]
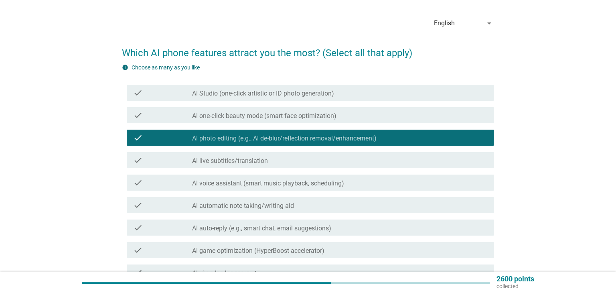
click at [297, 107] on div "check check_box_outline_blank AI one-click beauty mode (smart face optimization)" at bounding box center [311, 115] width 368 height 16
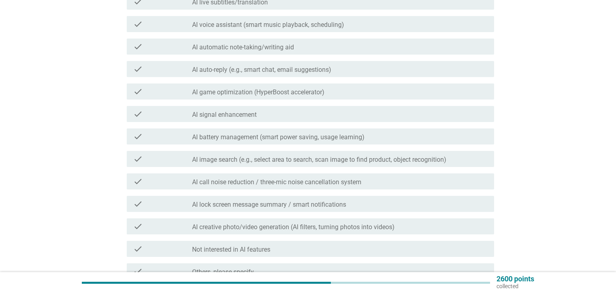
scroll to position [207, 0]
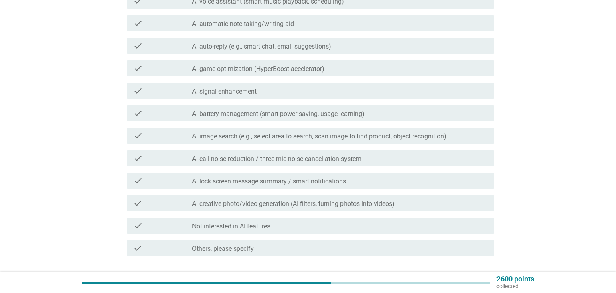
click at [332, 115] on label "AI battery management (smart power saving, usage learning)" at bounding box center [278, 114] width 173 height 8
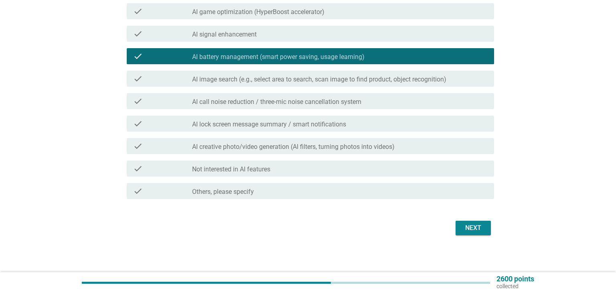
scroll to position [266, 0]
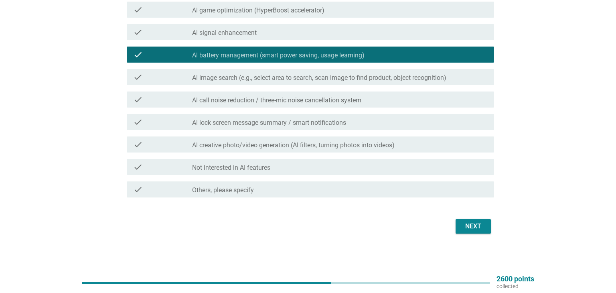
click at [467, 179] on div "check check_box Others, please specify" at bounding box center [308, 189] width 372 height 22
click at [458, 164] on div "check_box_outline_blank Not interested in AI features" at bounding box center [340, 167] width 296 height 10
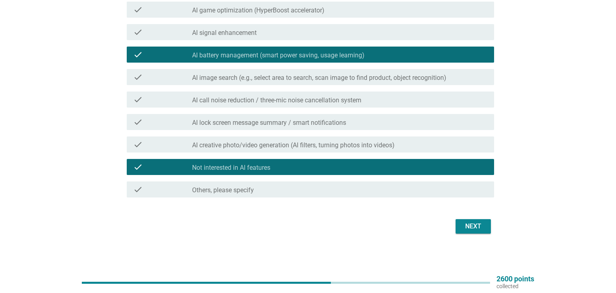
click at [465, 163] on div "check_box_outline_blank Not interested in AI features" at bounding box center [340, 167] width 296 height 10
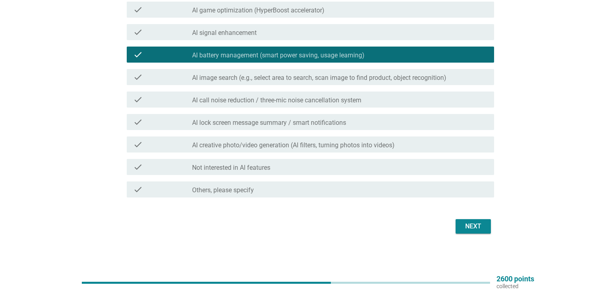
click at [419, 98] on div "check_box_outline_blank AI call noise reduction / three-mic noise cancellation …" at bounding box center [340, 100] width 296 height 10
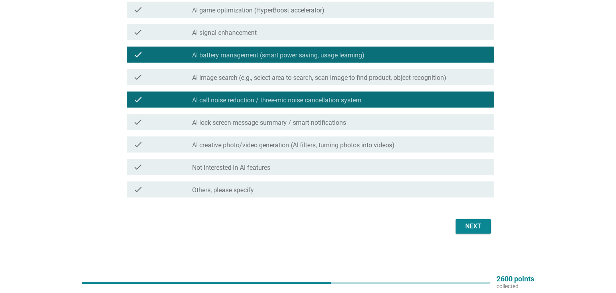
click at [485, 238] on div "English arrow_drop_down Which AI phone features attract you the most? (Select a…" at bounding box center [308, 3] width 385 height 479
click at [484, 232] on button "Next" at bounding box center [473, 226] width 35 height 14
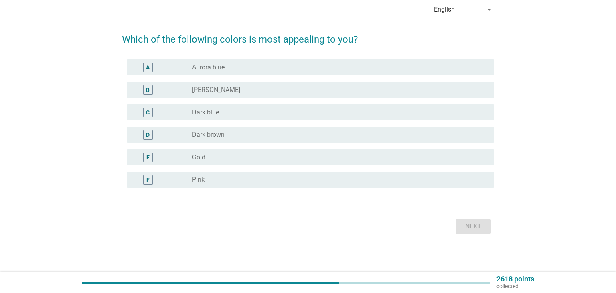
scroll to position [0, 0]
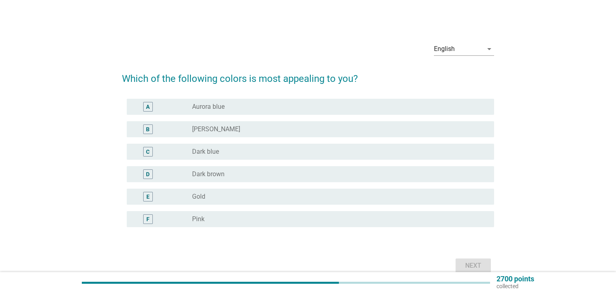
click at [459, 216] on div "radio_button_unchecked Pink" at bounding box center [336, 219] width 289 height 8
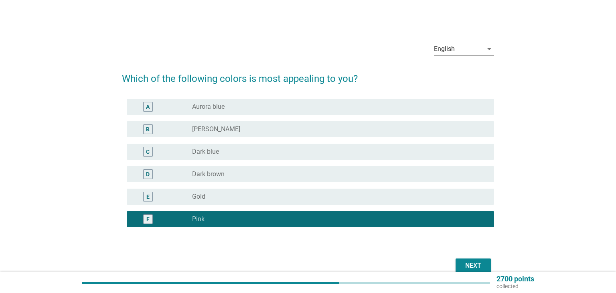
click at [474, 264] on div "Next" at bounding box center [473, 266] width 22 height 10
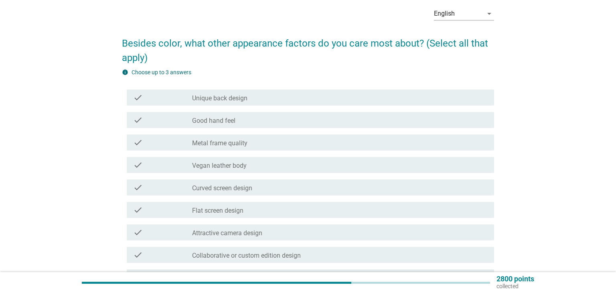
scroll to position [38, 0]
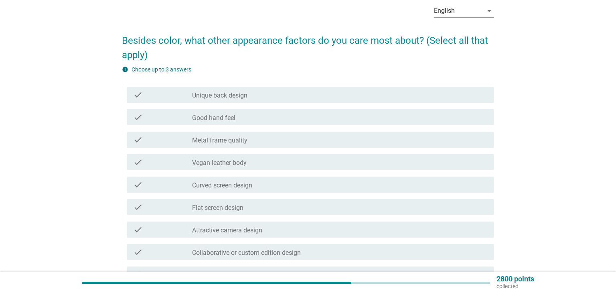
click at [322, 207] on div "check_box_outline_blank Flat screen design" at bounding box center [340, 207] width 296 height 10
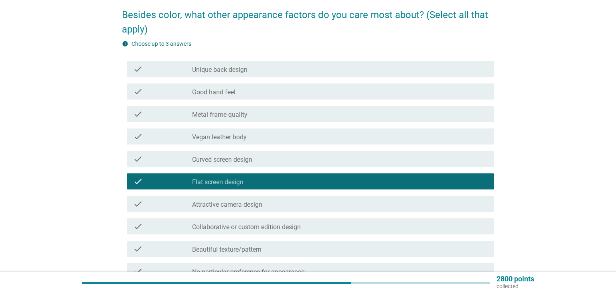
scroll to position [68, 0]
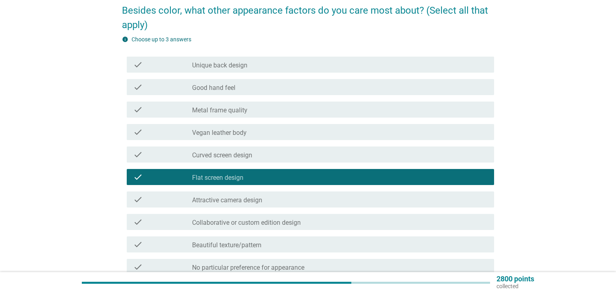
click at [274, 86] on div "check_box_outline_blank Good hand feel" at bounding box center [340, 87] width 296 height 10
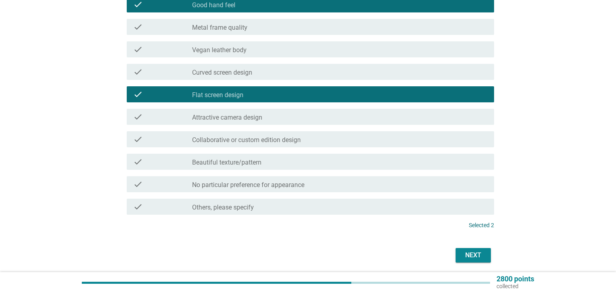
scroll to position [156, 0]
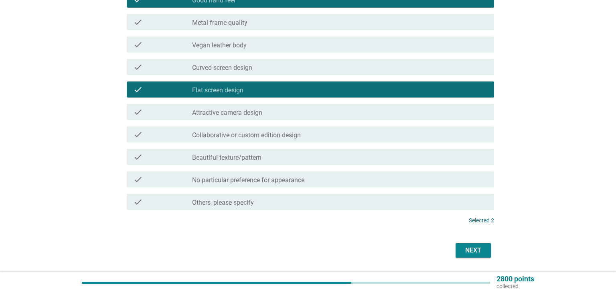
click at [421, 156] on div "check_box_outline_blank Beautiful texture/pattern" at bounding box center [340, 157] width 296 height 10
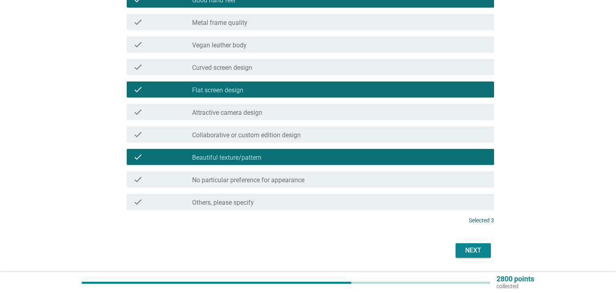
click at [474, 259] on div "Next" at bounding box center [308, 250] width 372 height 19
click at [474, 251] on div "Next" at bounding box center [473, 251] width 22 height 10
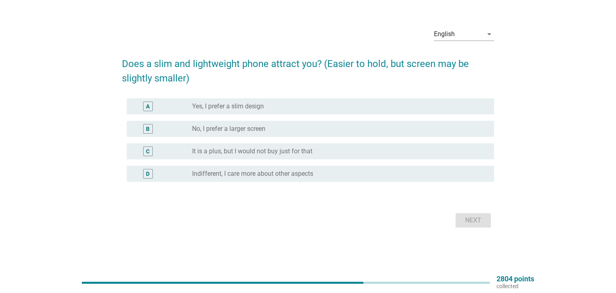
scroll to position [0, 0]
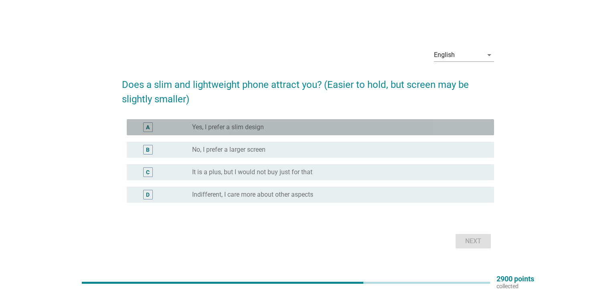
click at [327, 132] on div "radio_button_unchecked Yes, I prefer a slim design" at bounding box center [340, 127] width 296 height 10
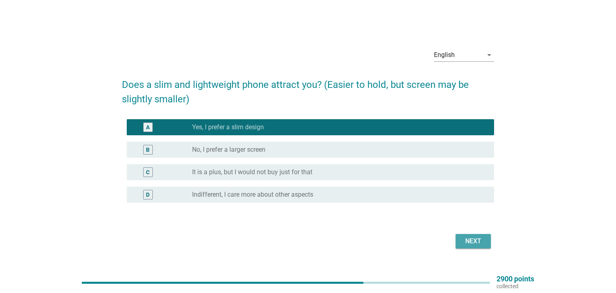
click at [460, 234] on button "Next" at bounding box center [473, 241] width 35 height 14
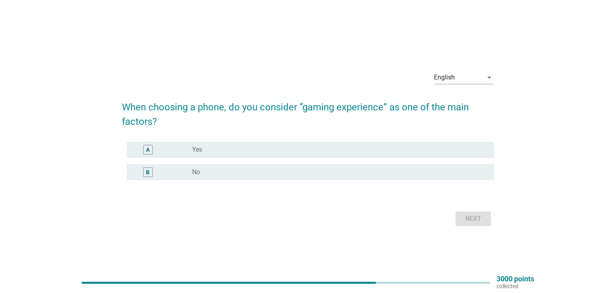
click at [335, 169] on div "radio_button_unchecked No" at bounding box center [336, 172] width 289 height 8
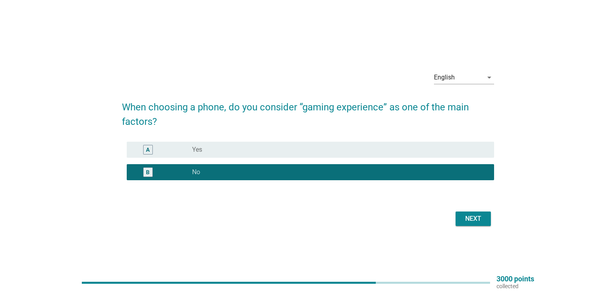
click at [474, 222] on div "Next" at bounding box center [473, 219] width 22 height 10
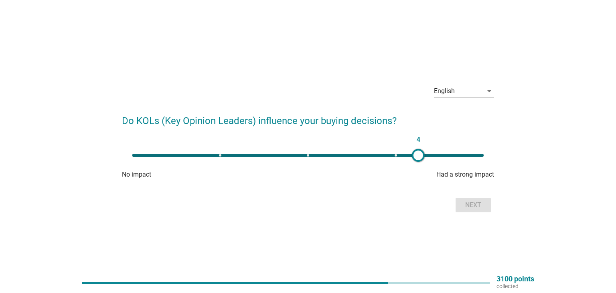
type input "5"
drag, startPoint x: 132, startPoint y: 154, endPoint x: 459, endPoint y: 150, distance: 327.1
click at [459, 150] on div at bounding box center [459, 155] width 13 height 13
click at [473, 201] on div "Next" at bounding box center [473, 205] width 22 height 10
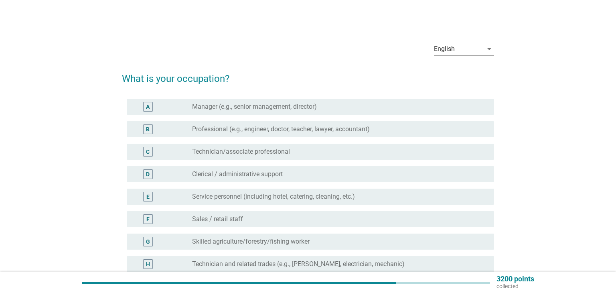
click at [287, 166] on div "D radio_button_unchecked Clerical / administrative support" at bounding box center [311, 174] width 368 height 16
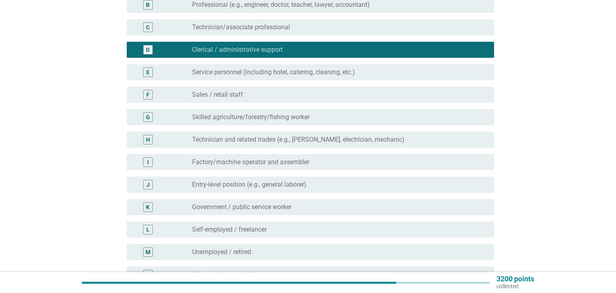
scroll to position [219, 0]
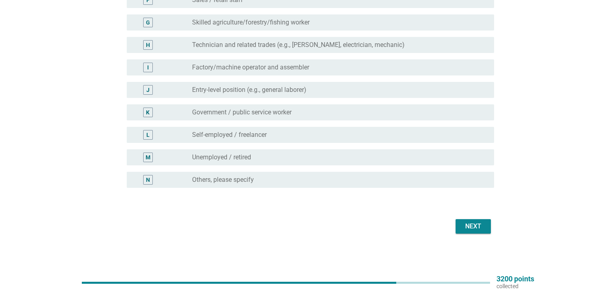
click at [481, 234] on div "Next" at bounding box center [308, 226] width 372 height 19
click at [478, 230] on div "Next" at bounding box center [473, 227] width 22 height 10
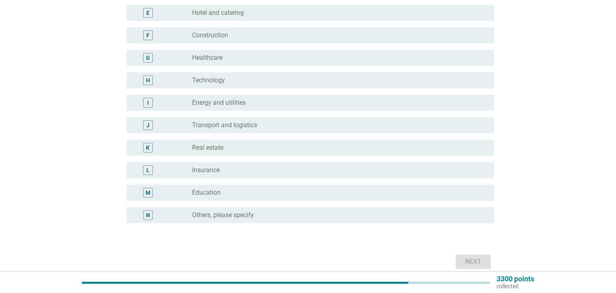
scroll to position [213, 0]
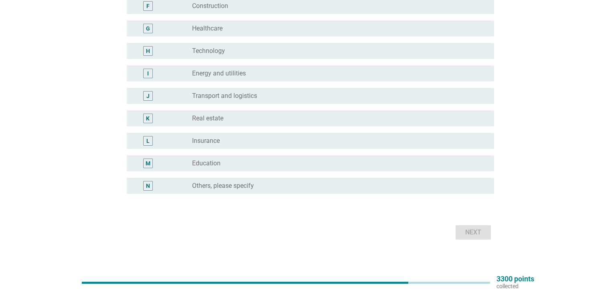
click at [394, 183] on div "radio_button_unchecked Others, please specify" at bounding box center [336, 186] width 289 height 8
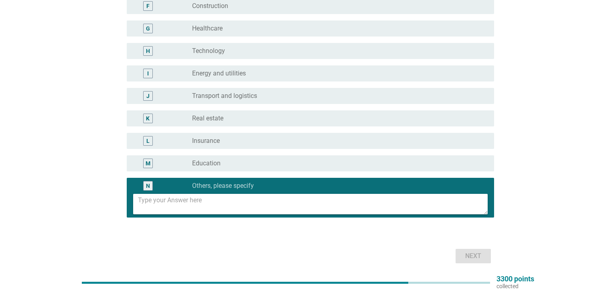
click at [301, 203] on textarea at bounding box center [313, 204] width 350 height 20
type textarea "Service"
click at [464, 254] on div "Next" at bounding box center [473, 256] width 22 height 10
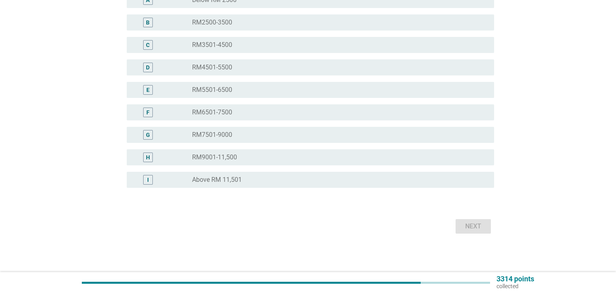
scroll to position [0, 0]
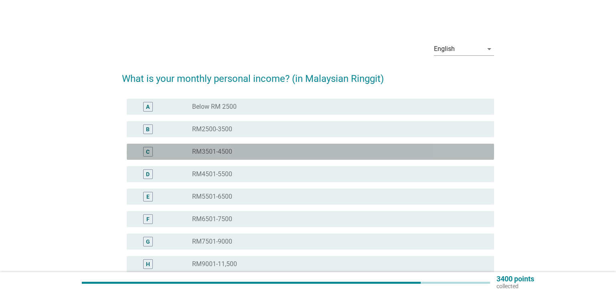
click at [258, 154] on div "radio_button_unchecked RM3501-4500" at bounding box center [336, 152] width 289 height 8
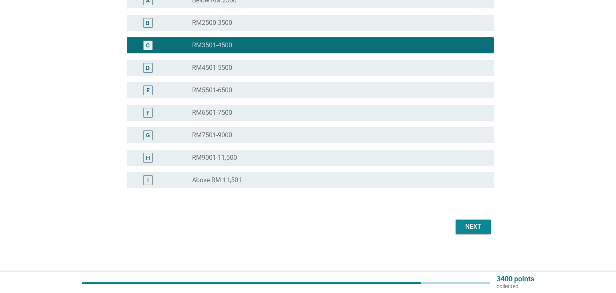
scroll to position [107, 0]
click at [474, 224] on div "Next" at bounding box center [473, 227] width 22 height 10
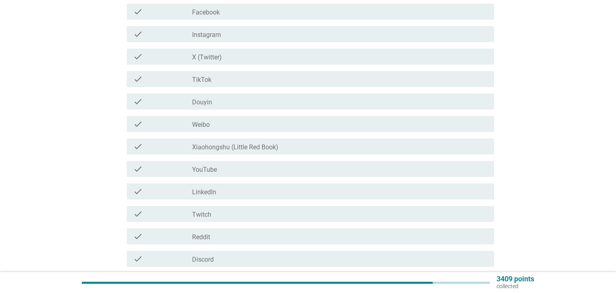
scroll to position [0, 0]
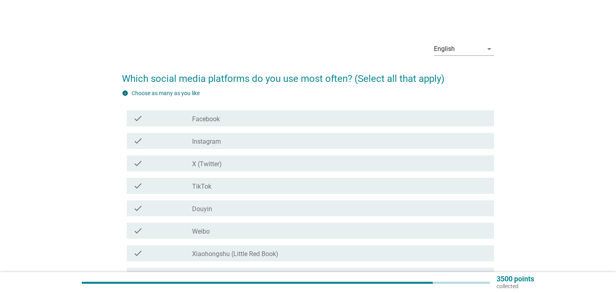
click at [230, 124] on div "check check_box_outline_blank Facebook" at bounding box center [311, 118] width 368 height 16
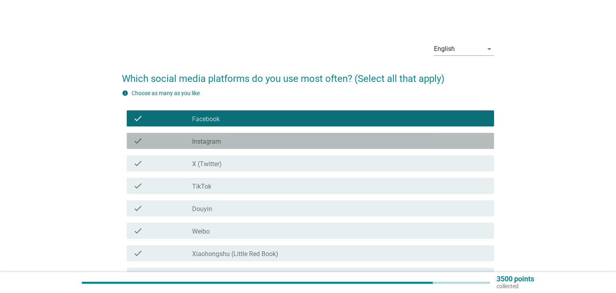
click at [218, 142] on label "Instagram" at bounding box center [206, 142] width 29 height 8
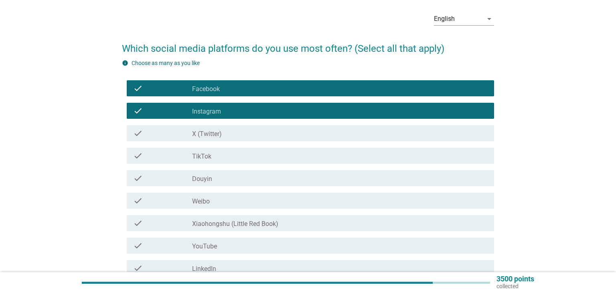
click at [256, 157] on div "check_box_outline_blank TikTok" at bounding box center [340, 156] width 296 height 10
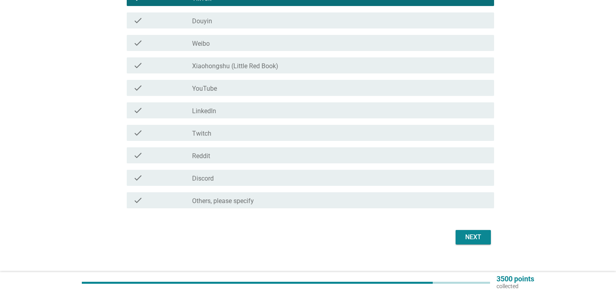
scroll to position [199, 0]
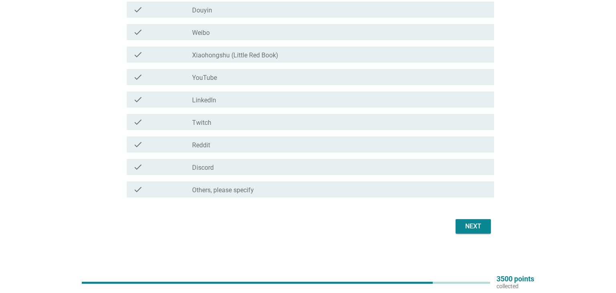
click at [480, 229] on div "Next" at bounding box center [473, 227] width 22 height 10
